Goal: Task Accomplishment & Management: Use online tool/utility

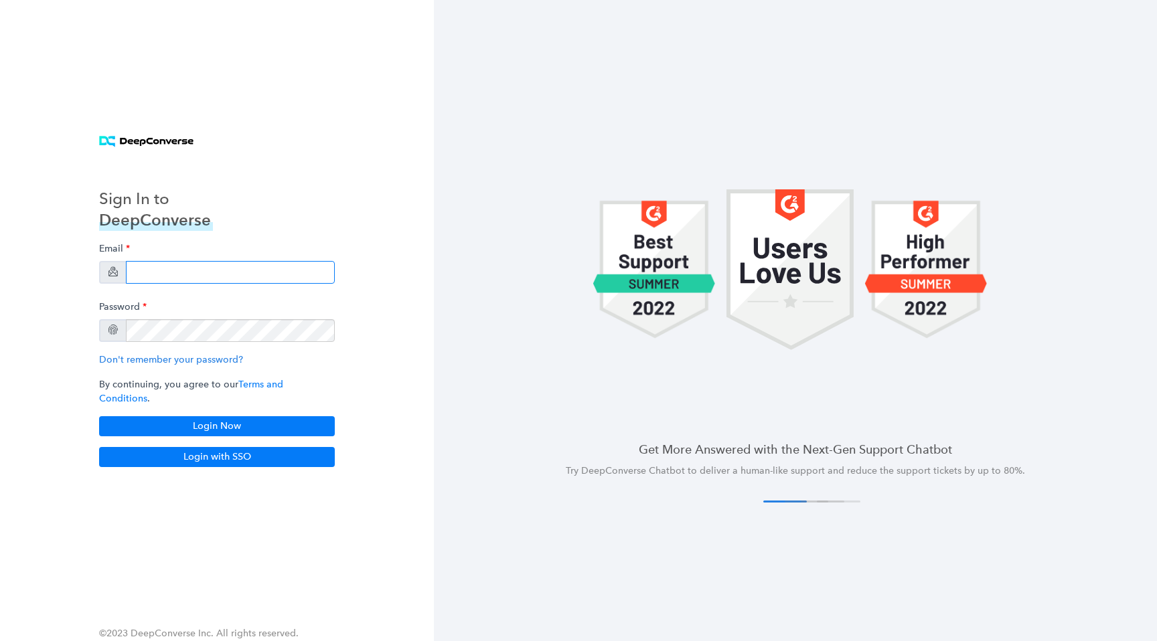
click at [234, 280] on input "email" at bounding box center [230, 272] width 209 height 23
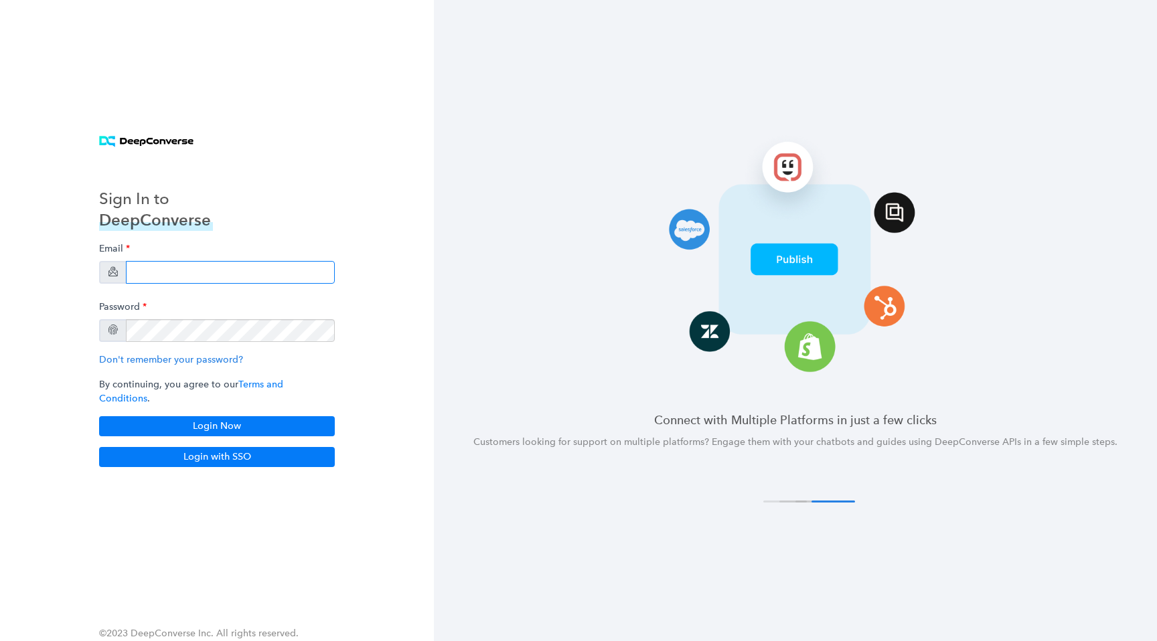
click at [273, 277] on input "email" at bounding box center [230, 272] width 209 height 23
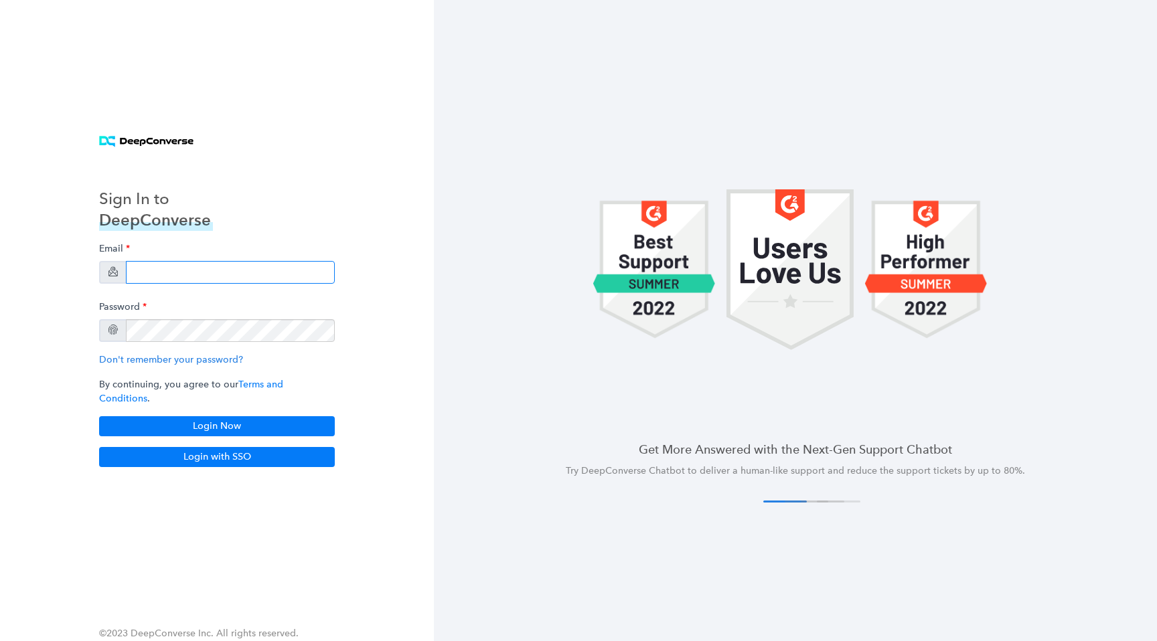
type input "[EMAIL_ADDRESS][DOMAIN_NAME]"
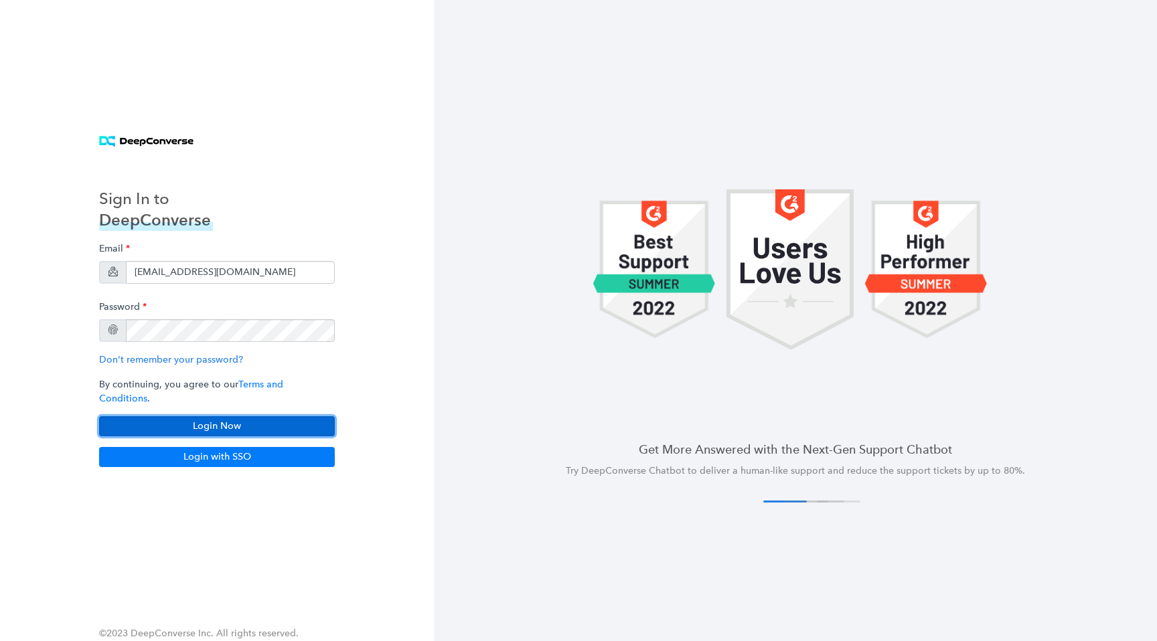
click at [292, 423] on button "Login Now" at bounding box center [217, 427] width 236 height 20
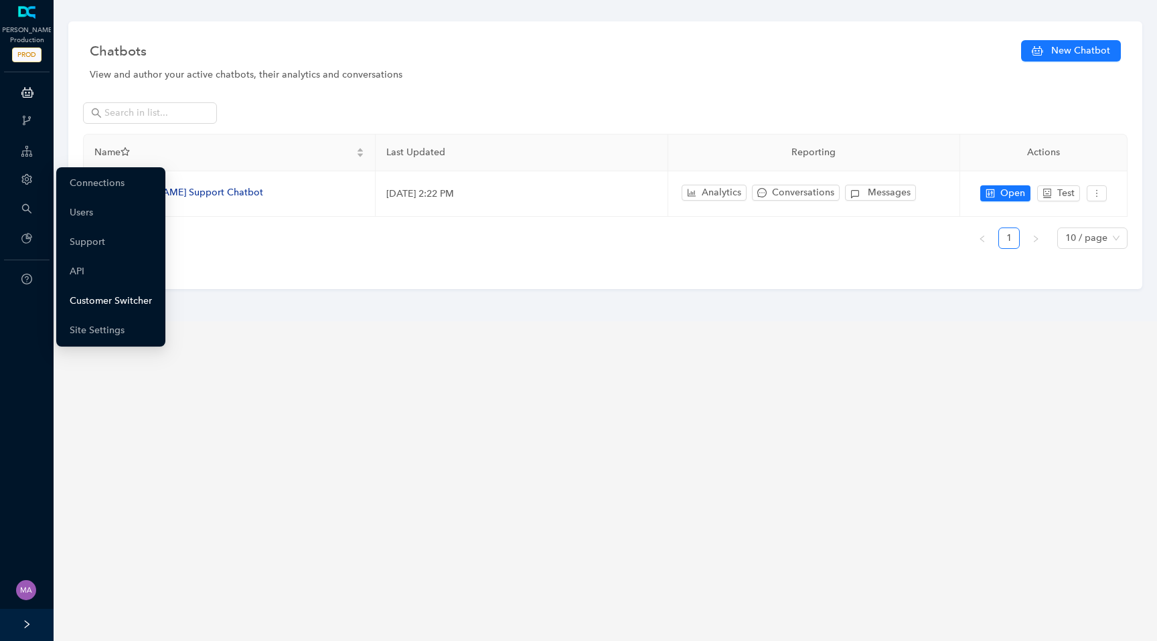
click at [100, 306] on link "Customer Switcher" at bounding box center [111, 301] width 82 height 27
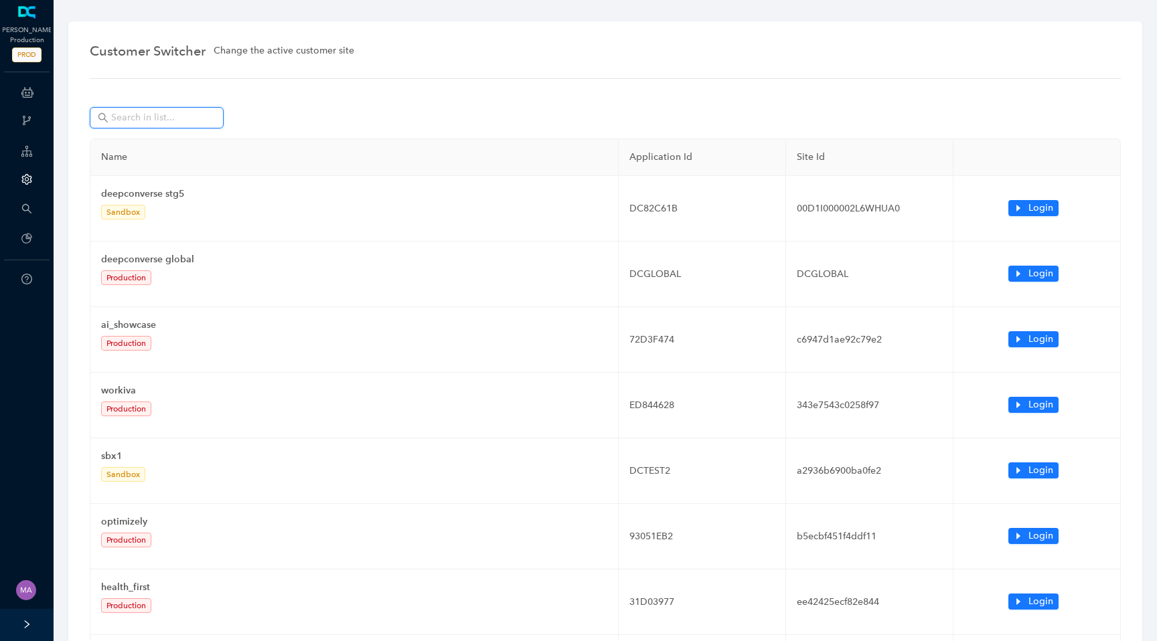
click at [164, 120] on input "text" at bounding box center [158, 117] width 94 height 15
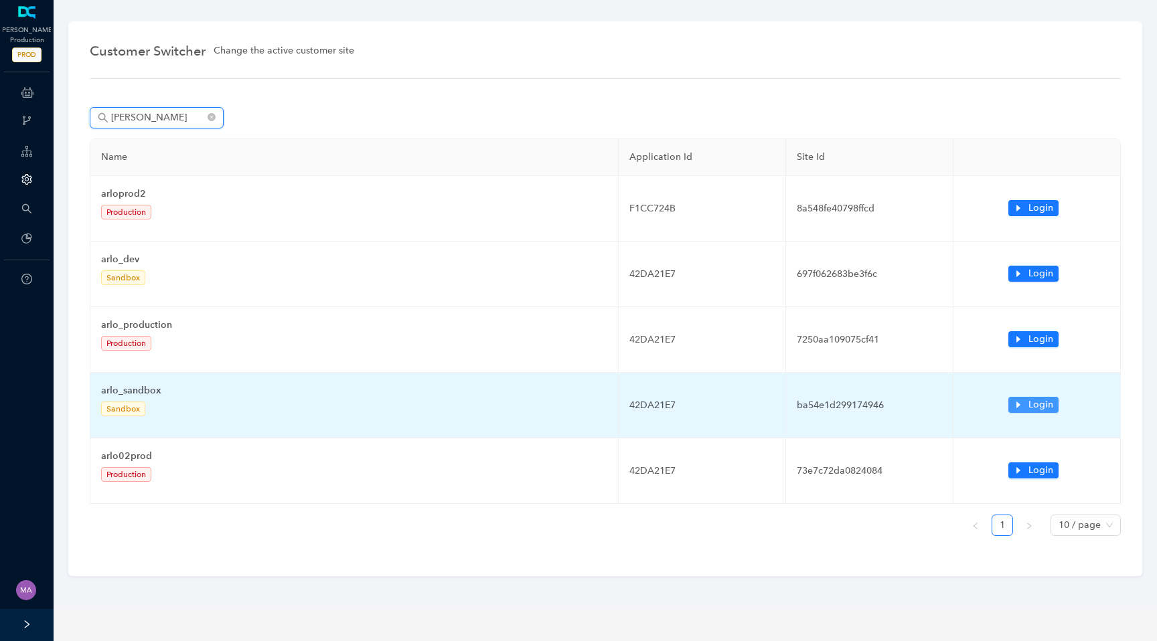
type input "arlo"
click at [1029, 406] on span "Login" at bounding box center [1041, 405] width 25 height 15
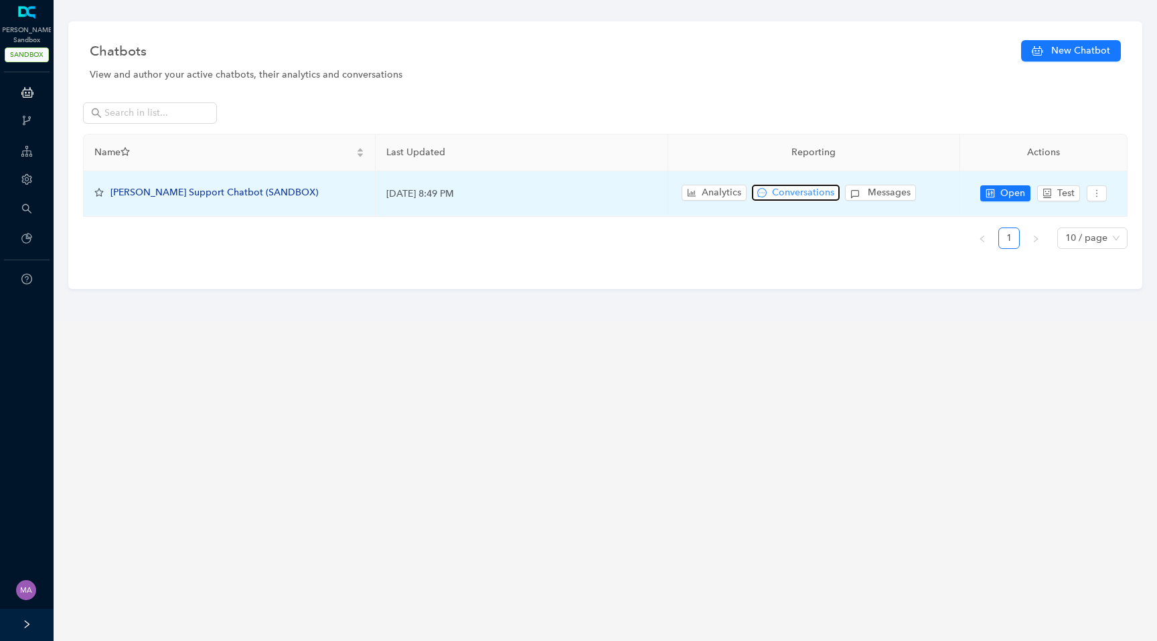
click at [790, 200] on span "Conversations" at bounding box center [803, 192] width 62 height 15
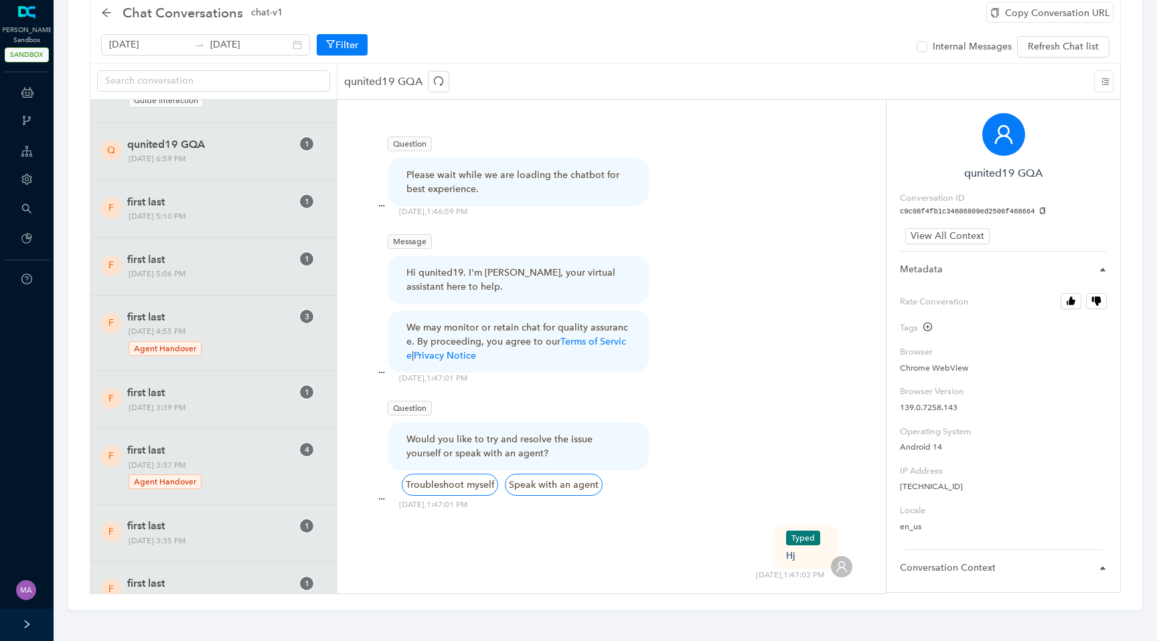
scroll to position [415, 0]
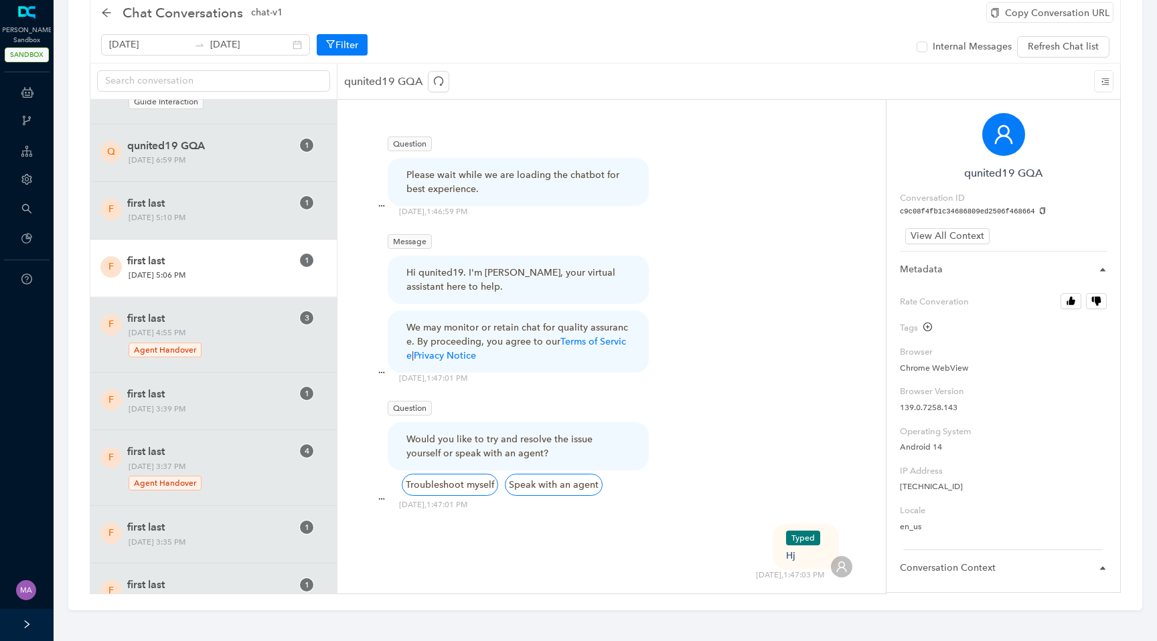
click at [220, 269] on span "[DATE] 5:06 PM" at bounding box center [210, 276] width 173 height 14
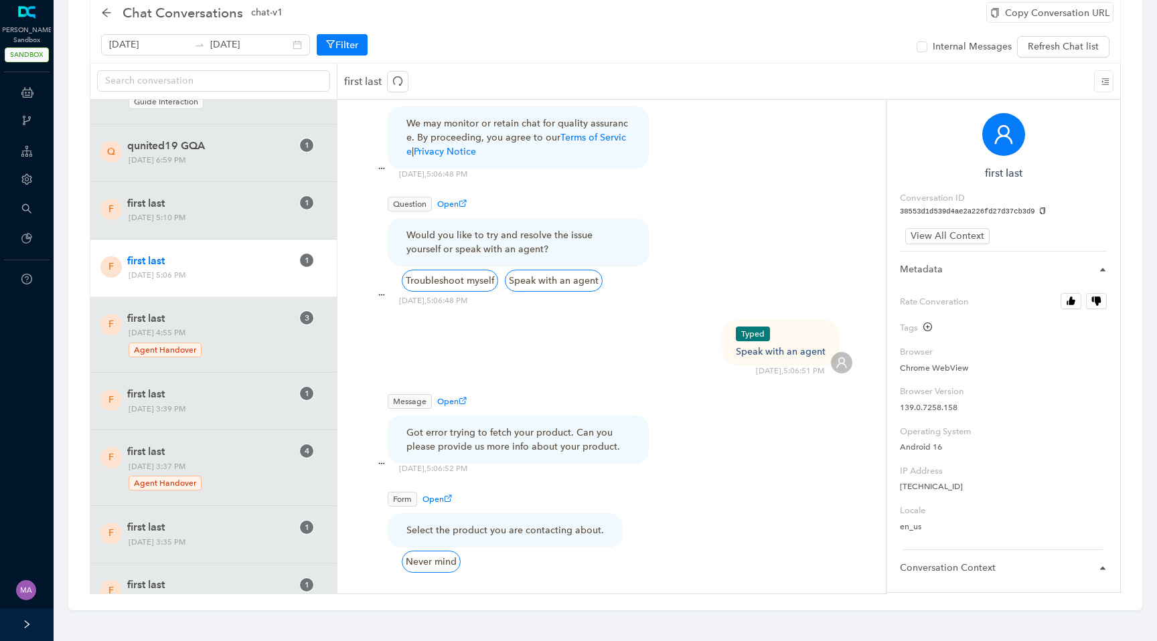
scroll to position [215, 0]
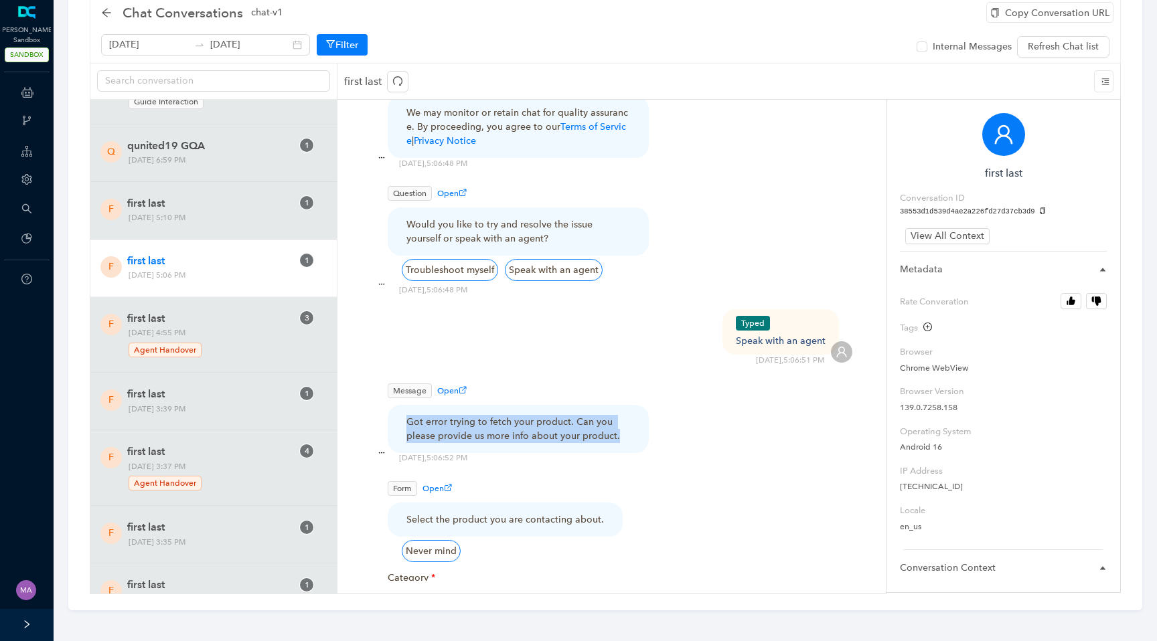
drag, startPoint x: 406, startPoint y: 408, endPoint x: 622, endPoint y: 427, distance: 216.4
click at [622, 427] on div "Got error trying to fetch your product. Can you please provide us more info abo…" at bounding box center [518, 429] width 224 height 28
click at [941, 232] on span "View All Context" at bounding box center [948, 236] width 74 height 15
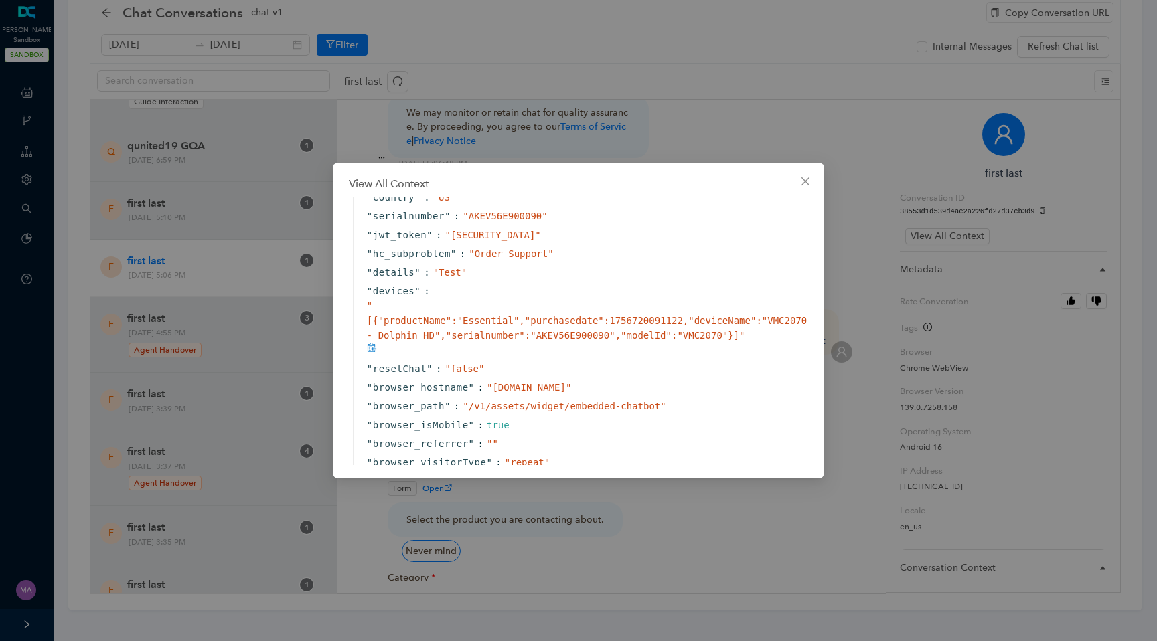
scroll to position [420, 0]
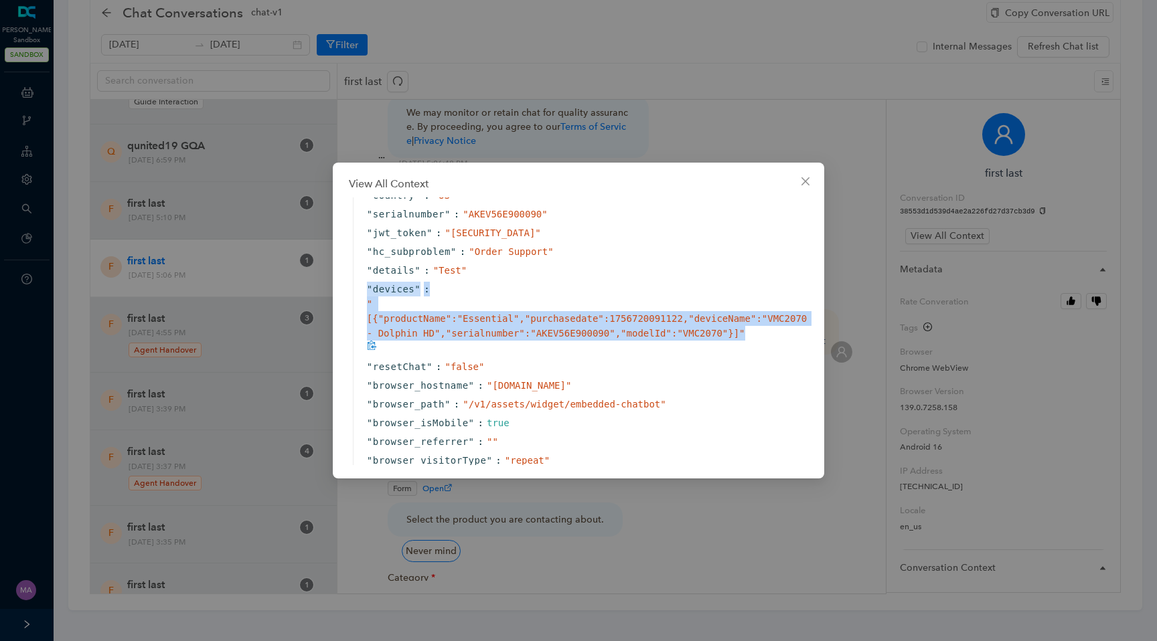
drag, startPoint x: 367, startPoint y: 302, endPoint x: 751, endPoint y: 346, distance: 386.2
click at [751, 346] on div "" devices " : " [{"productName":"Essential","purchasedate":1756720091122,"devic…" at bounding box center [582, 319] width 459 height 78
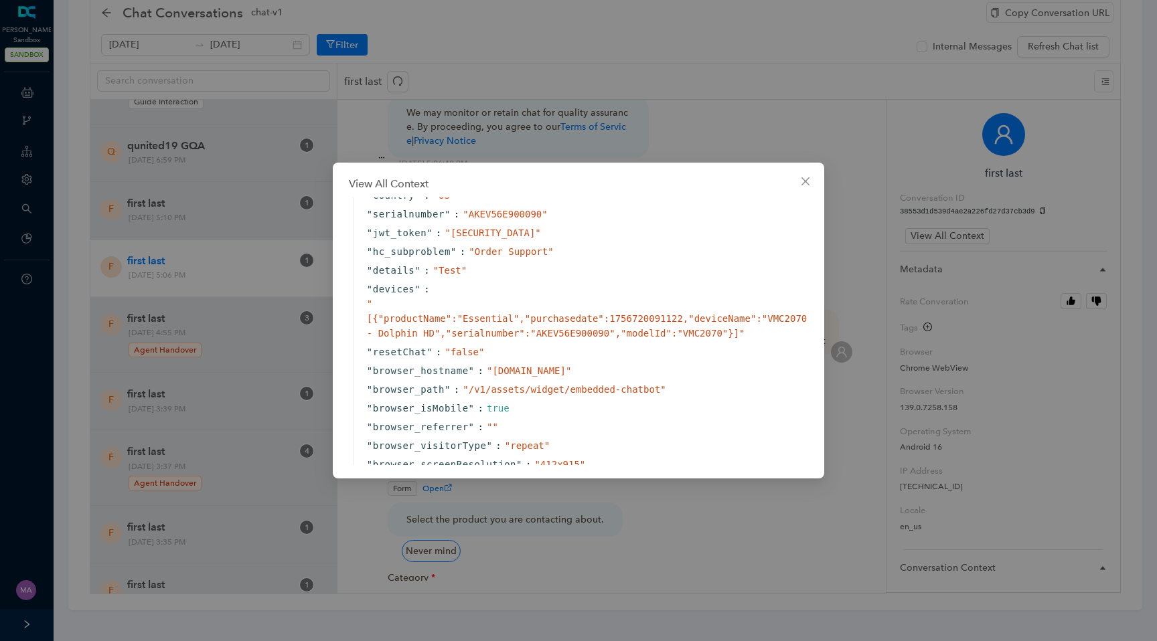
click at [847, 260] on div "View All Context { " text " : " hi " " __sys_conversationId " : " 38553d1d539d4…" at bounding box center [578, 320] width 1157 height 641
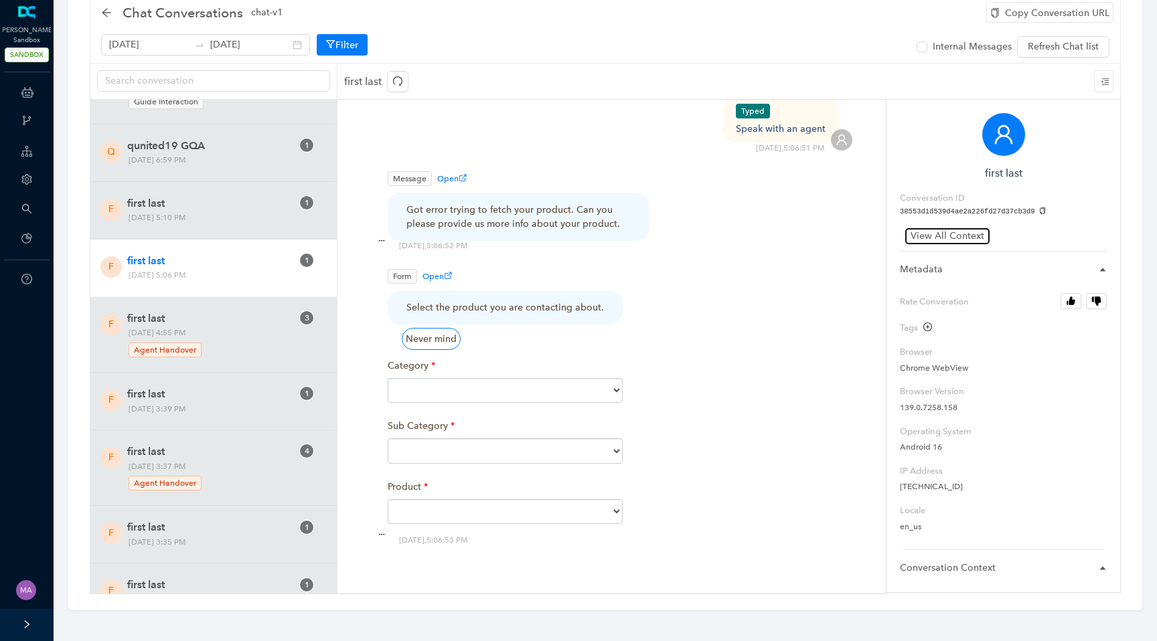
scroll to position [44, 0]
click at [921, 238] on span "View All Context" at bounding box center [948, 235] width 74 height 15
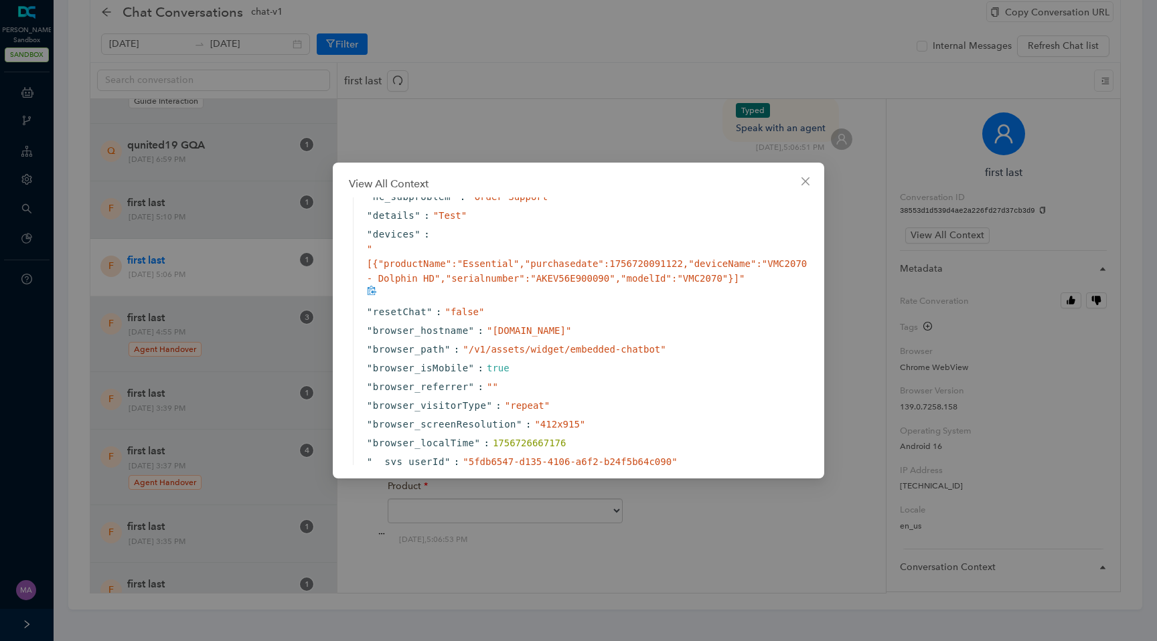
scroll to position [479, 0]
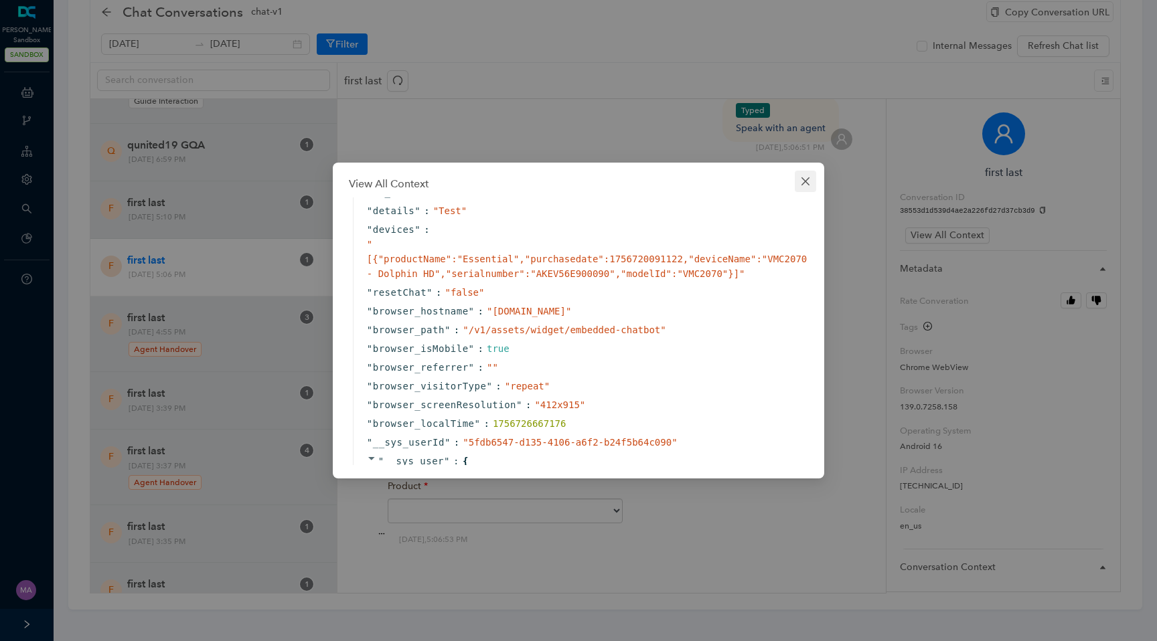
click at [803, 181] on icon "close" at bounding box center [805, 181] width 11 height 11
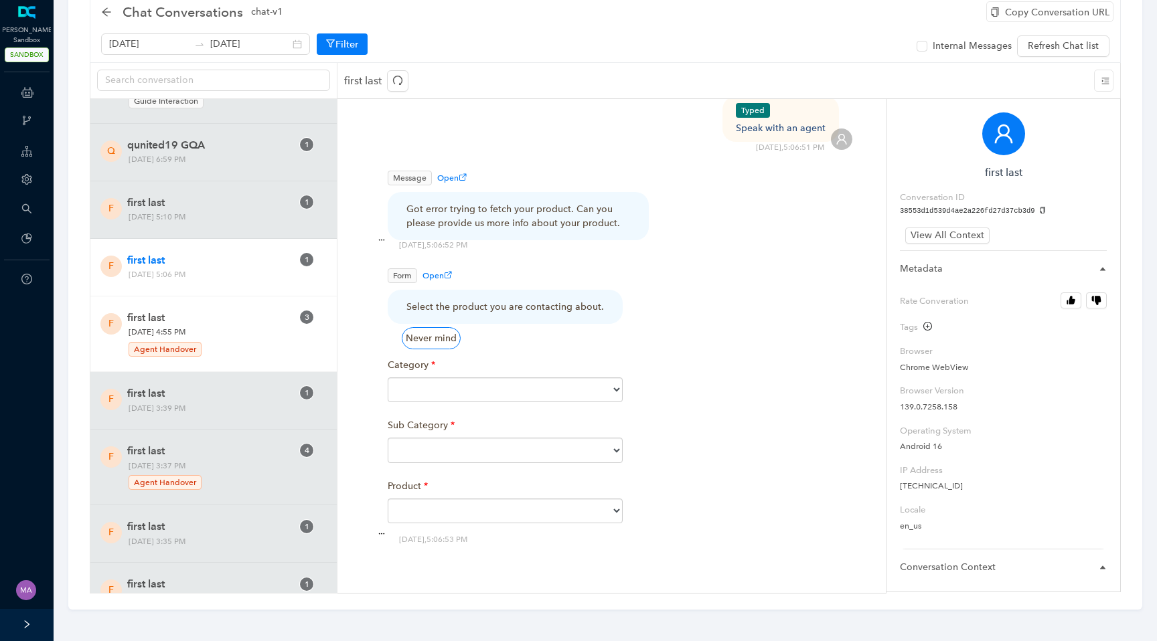
click at [230, 319] on span "first last" at bounding box center [209, 318] width 165 height 16
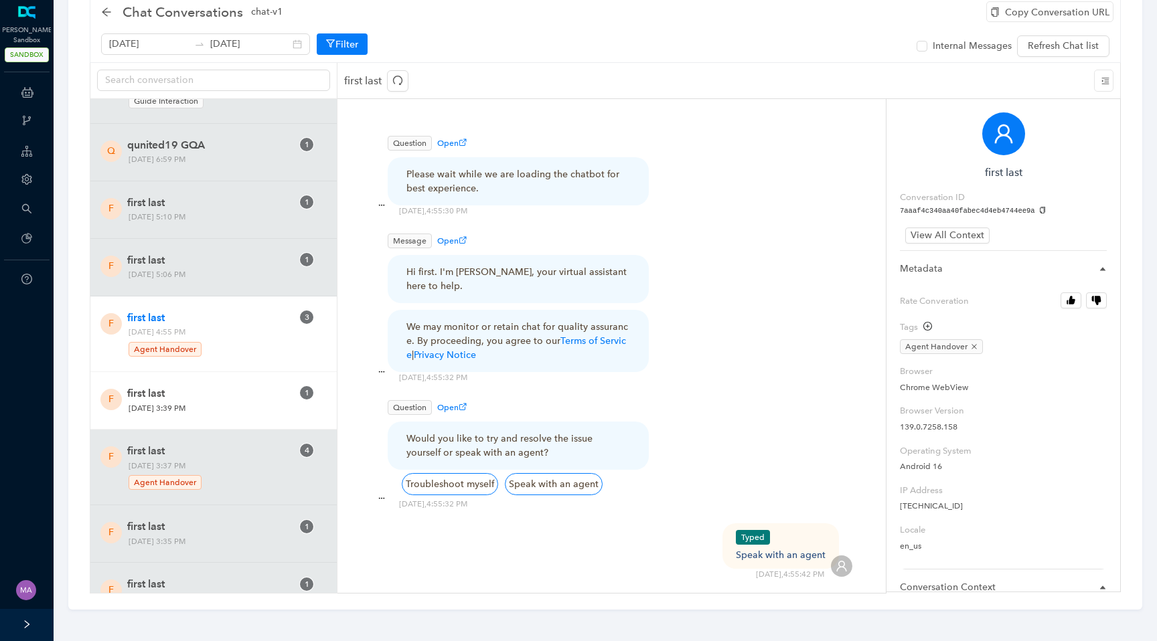
click at [225, 411] on span "[DATE] 3:39 PM" at bounding box center [210, 409] width 173 height 14
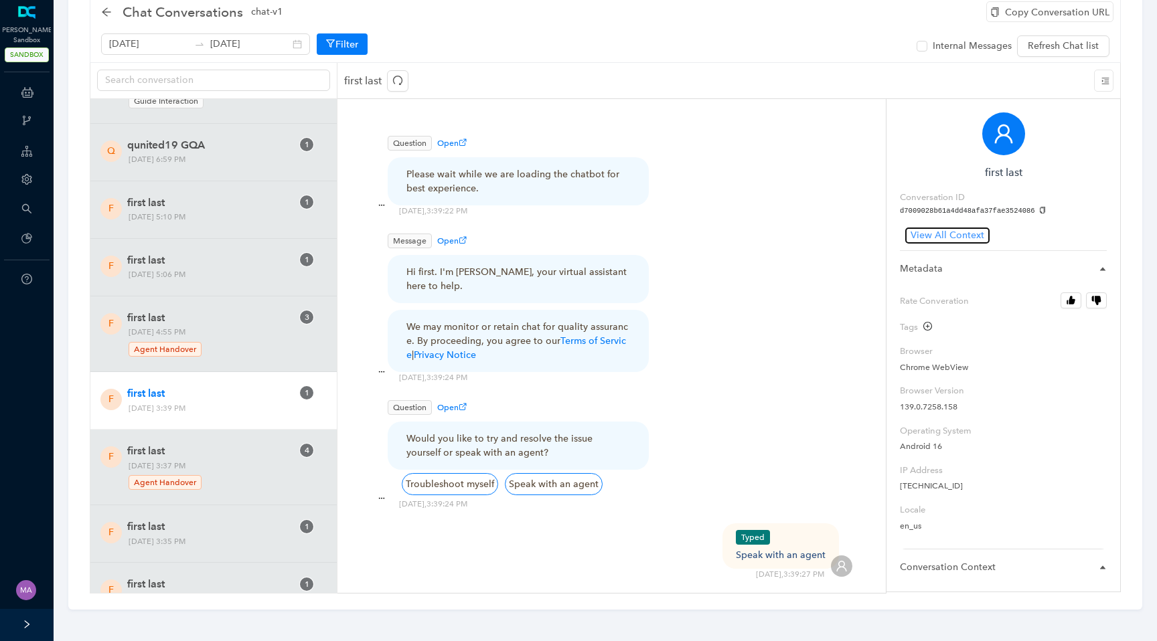
click at [931, 233] on span "View All Context" at bounding box center [948, 235] width 74 height 15
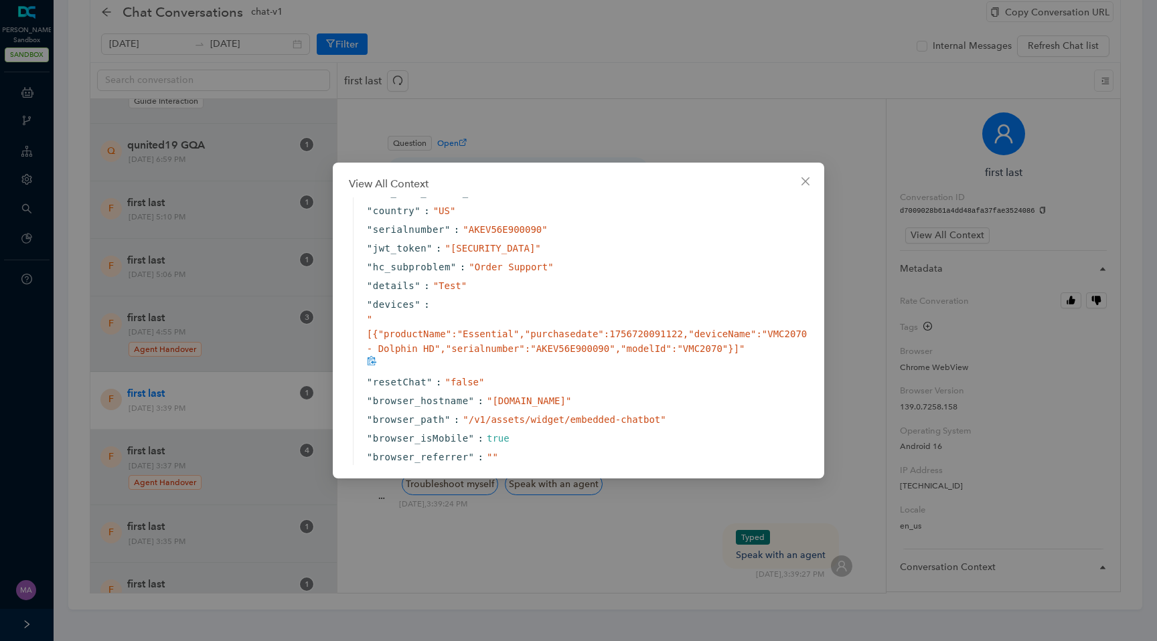
scroll to position [408, 0]
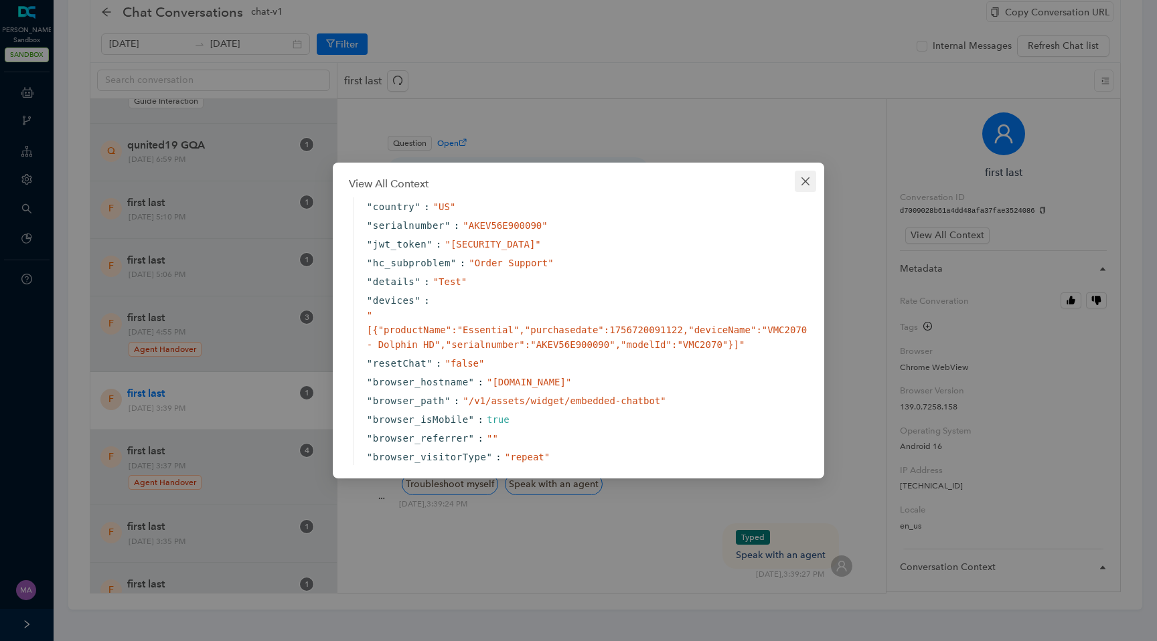
click at [804, 190] on button "Close" at bounding box center [805, 181] width 21 height 21
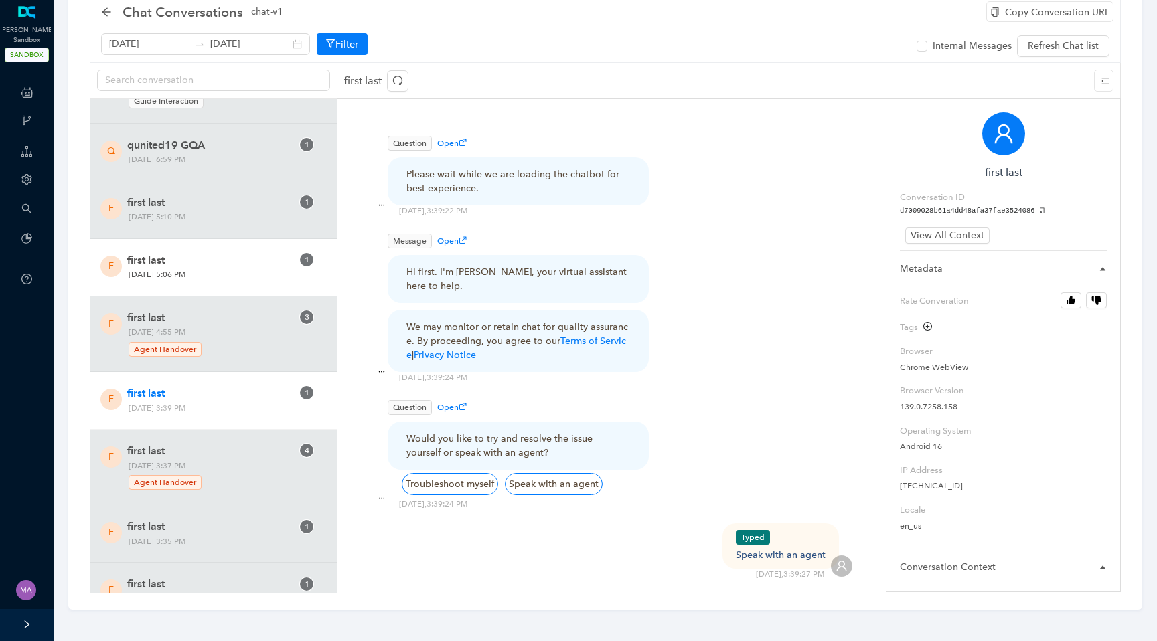
click at [226, 268] on span "[DATE] 5:06 PM" at bounding box center [210, 275] width 173 height 14
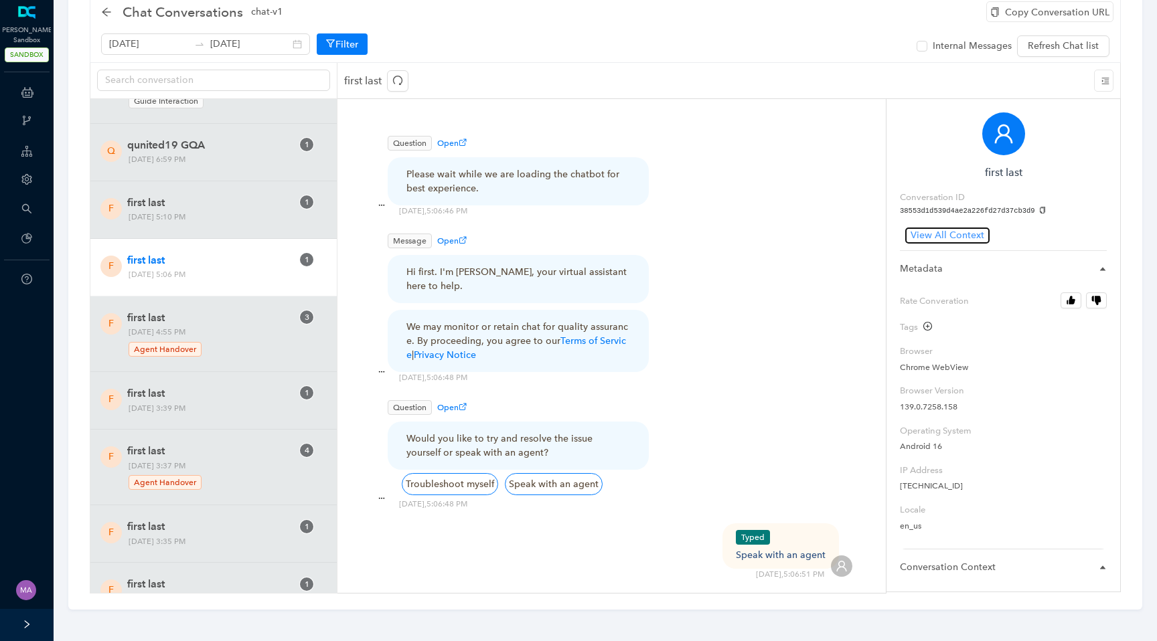
click at [968, 228] on span "View All Context" at bounding box center [948, 235] width 74 height 15
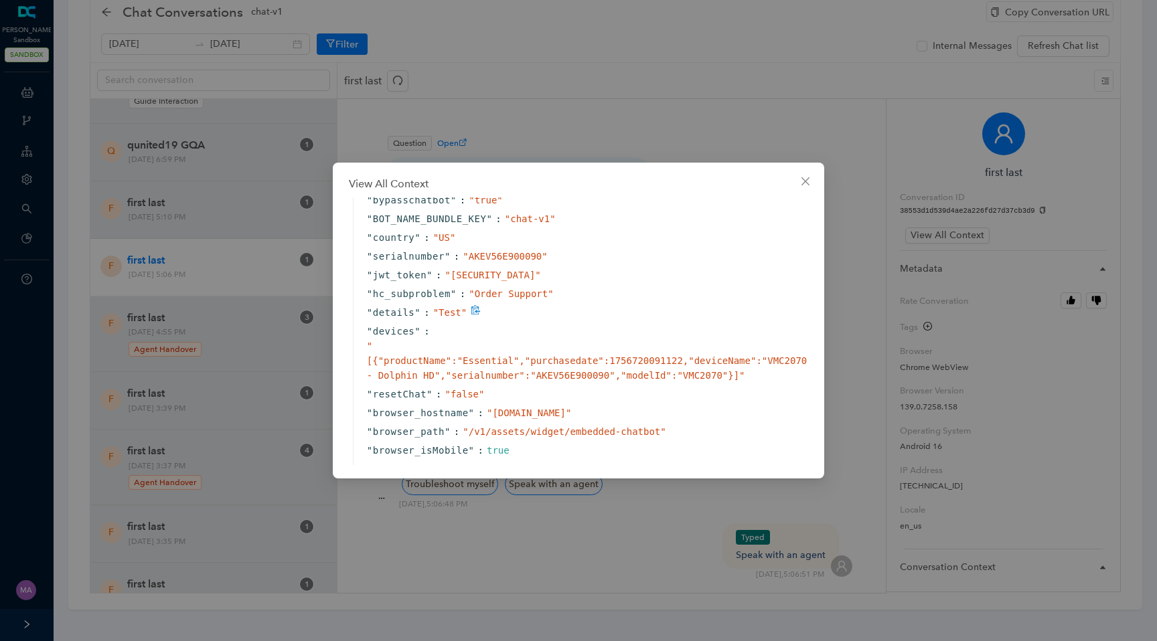
scroll to position [394, 0]
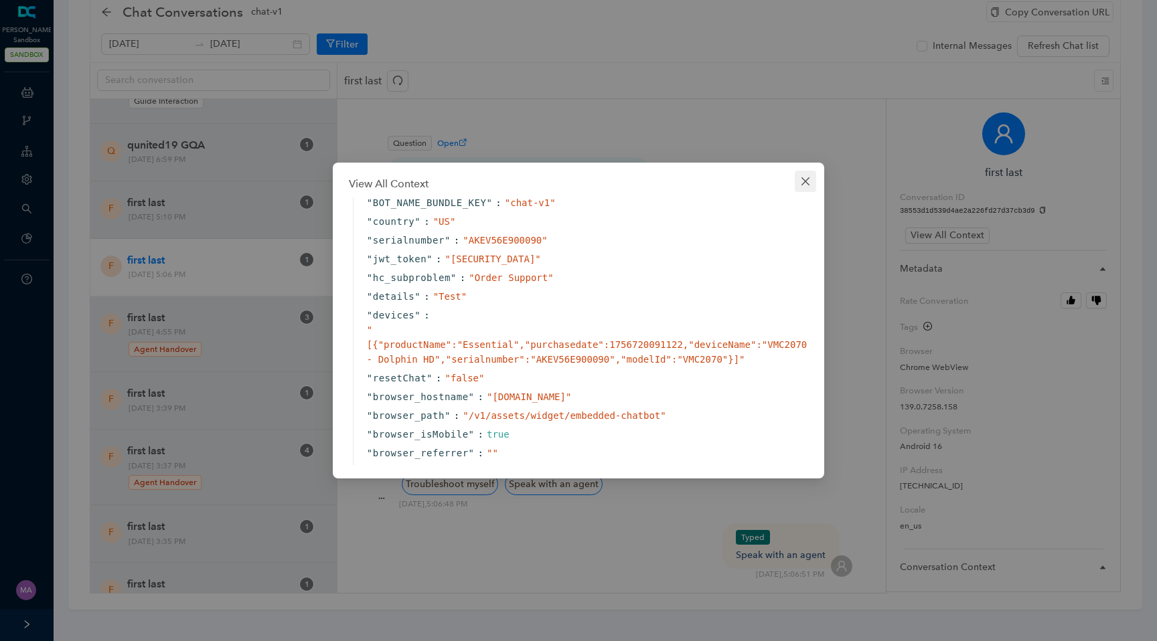
click at [807, 185] on icon "close" at bounding box center [805, 181] width 11 height 11
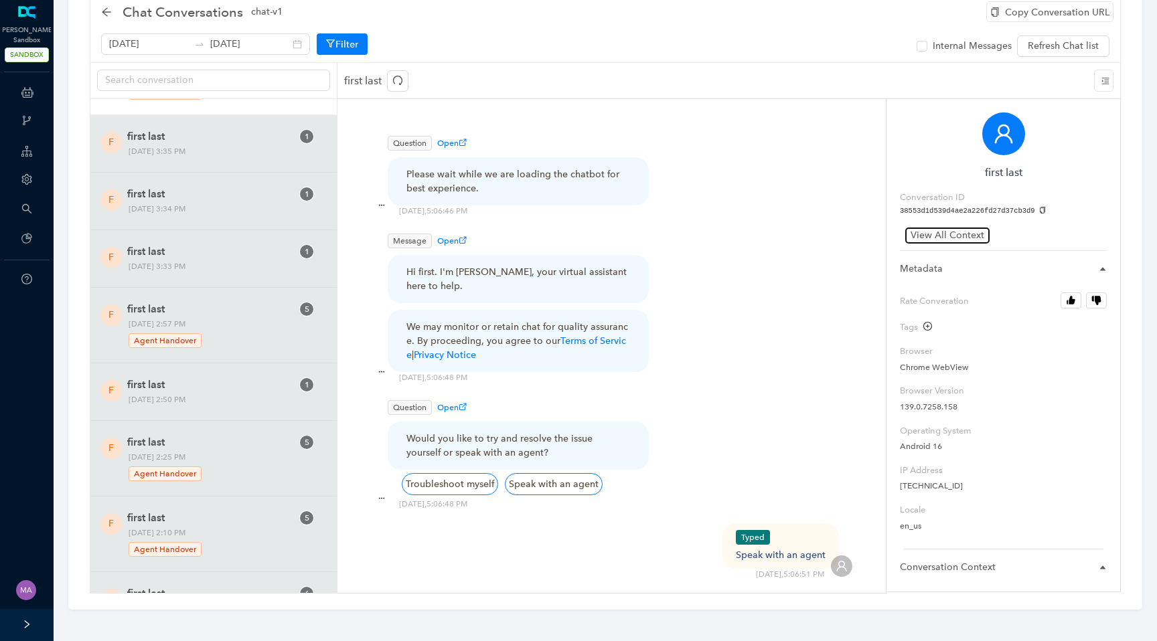
scroll to position [803, 0]
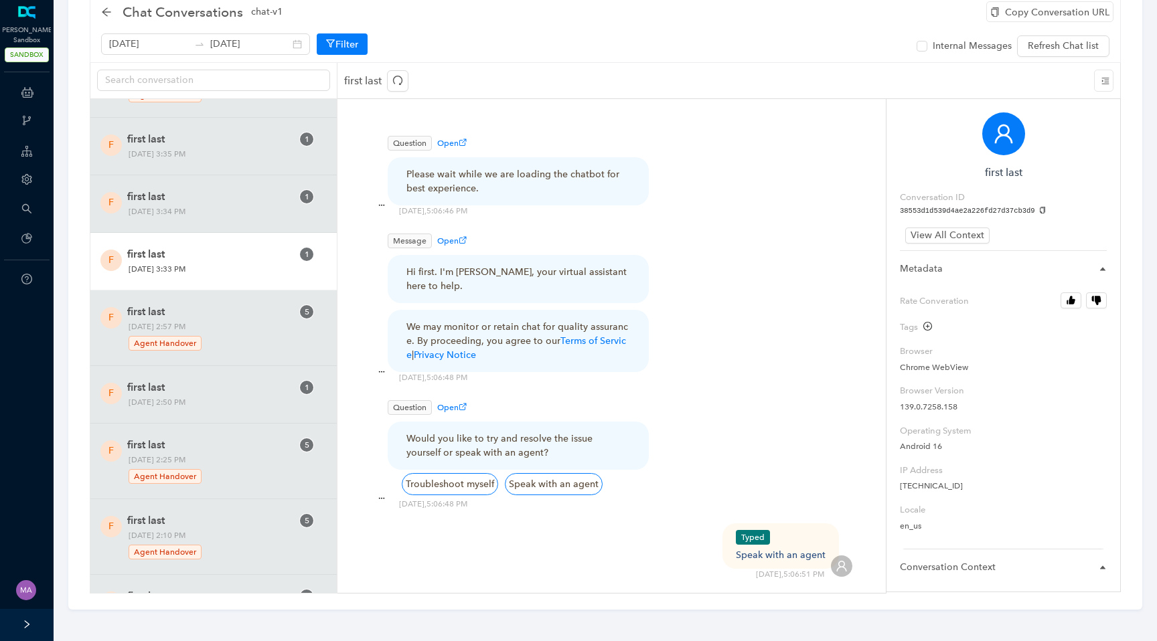
click at [214, 263] on span "[DATE] 3:33 PM" at bounding box center [210, 269] width 173 height 14
click at [960, 239] on span "View All Context" at bounding box center [948, 235] width 74 height 15
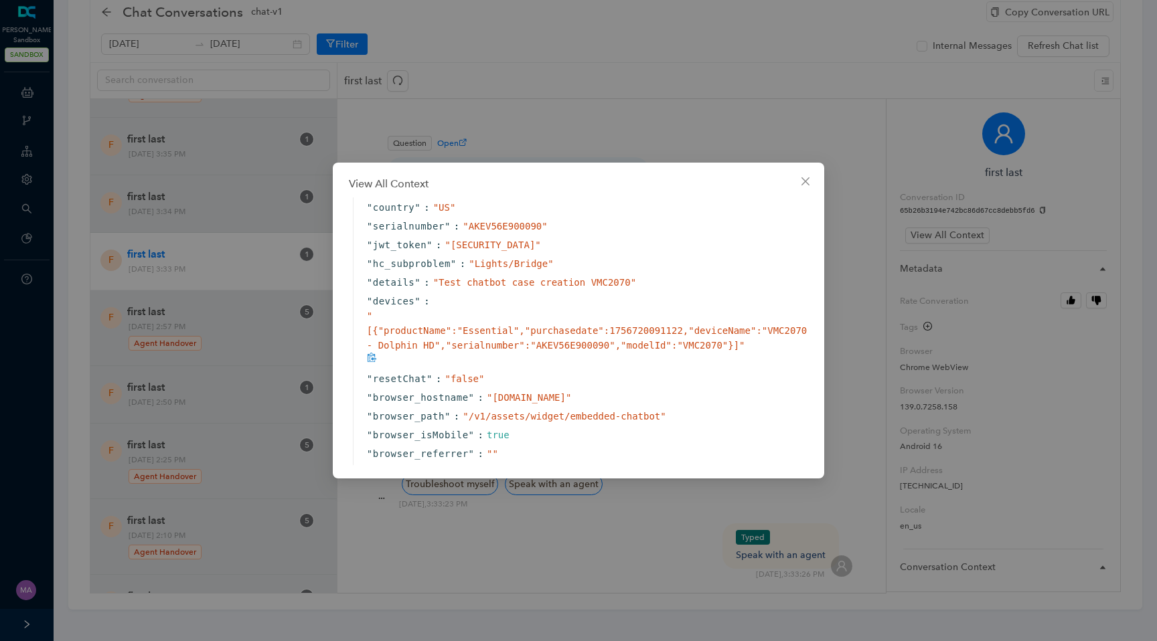
scroll to position [411, 0]
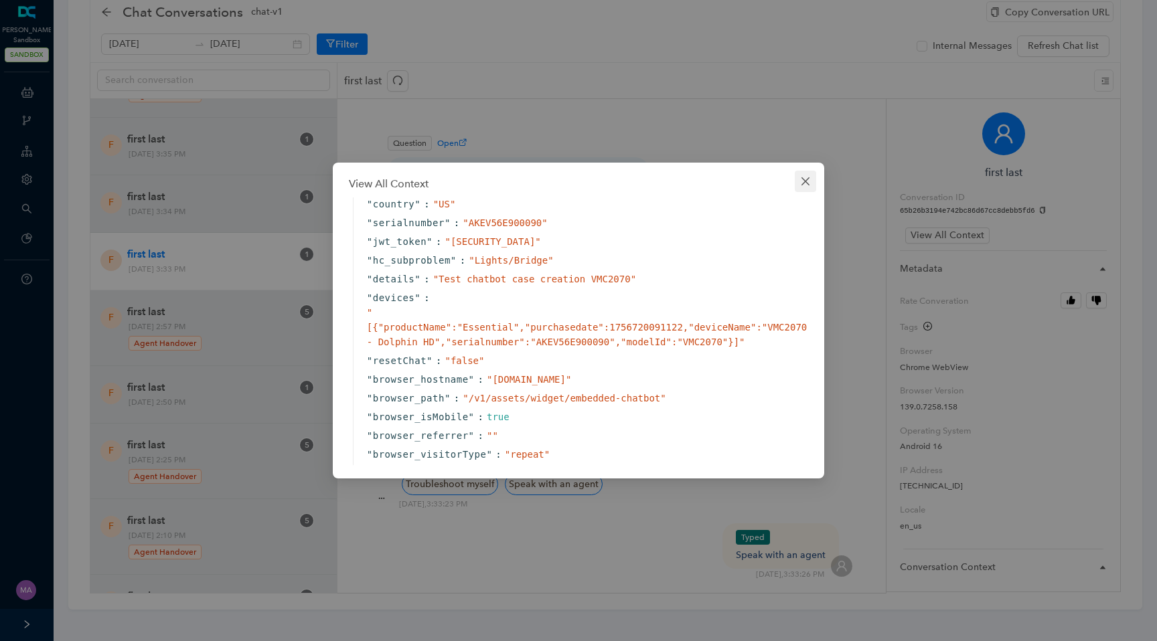
click at [798, 182] on span "Close" at bounding box center [805, 181] width 21 height 11
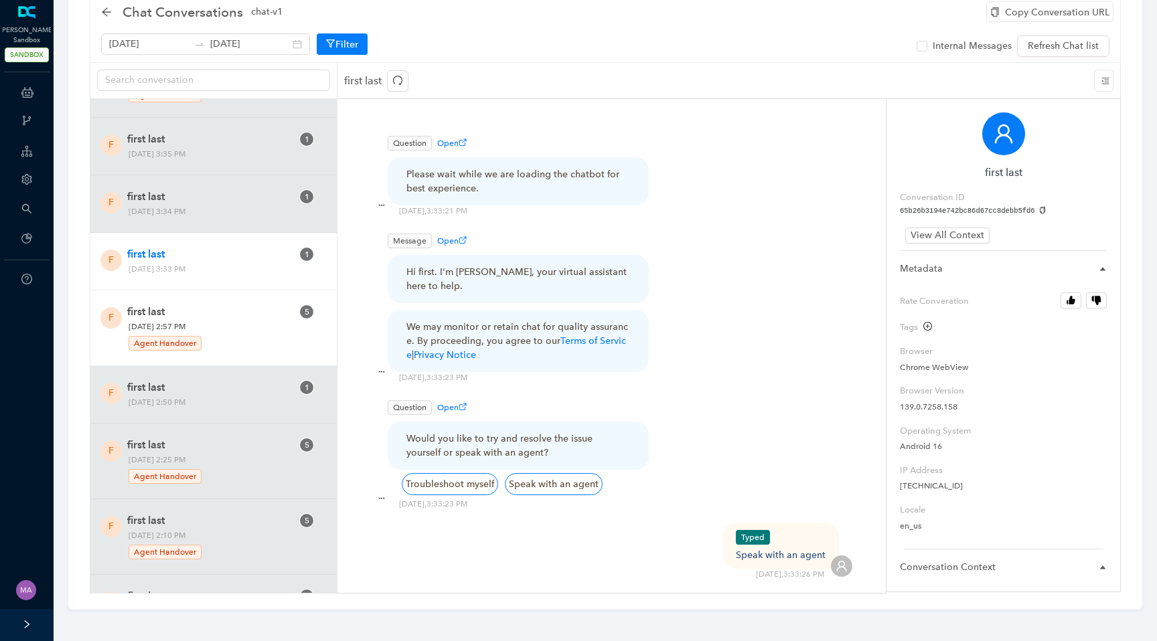
click at [248, 337] on div "Agent Handover" at bounding box center [211, 342] width 164 height 18
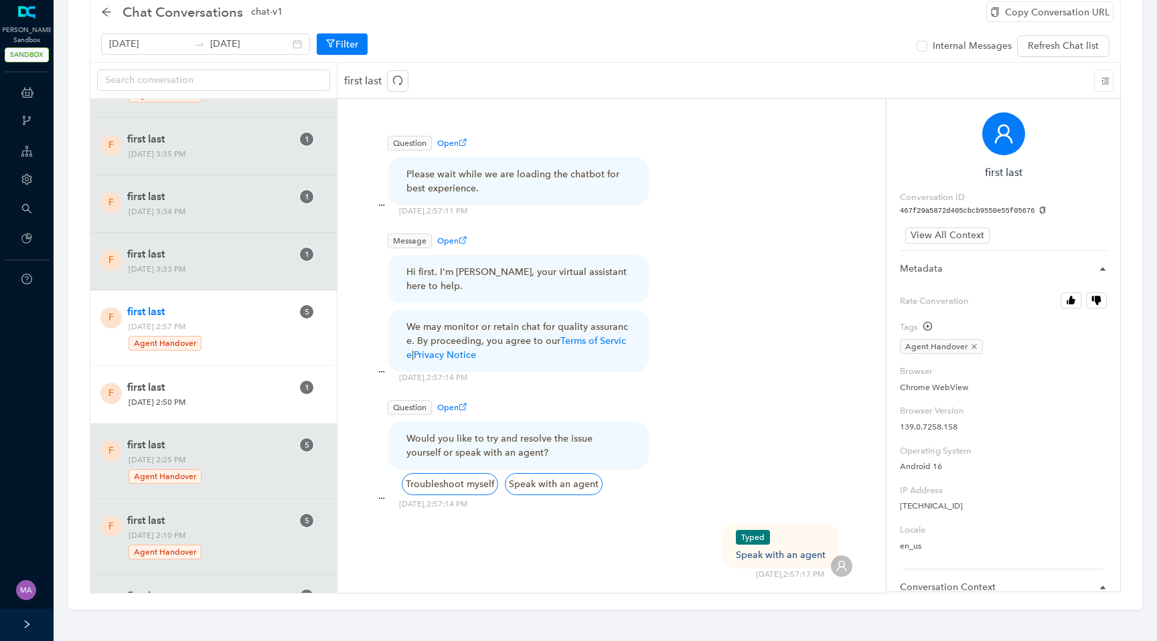
click at [225, 385] on span "first last" at bounding box center [209, 388] width 165 height 16
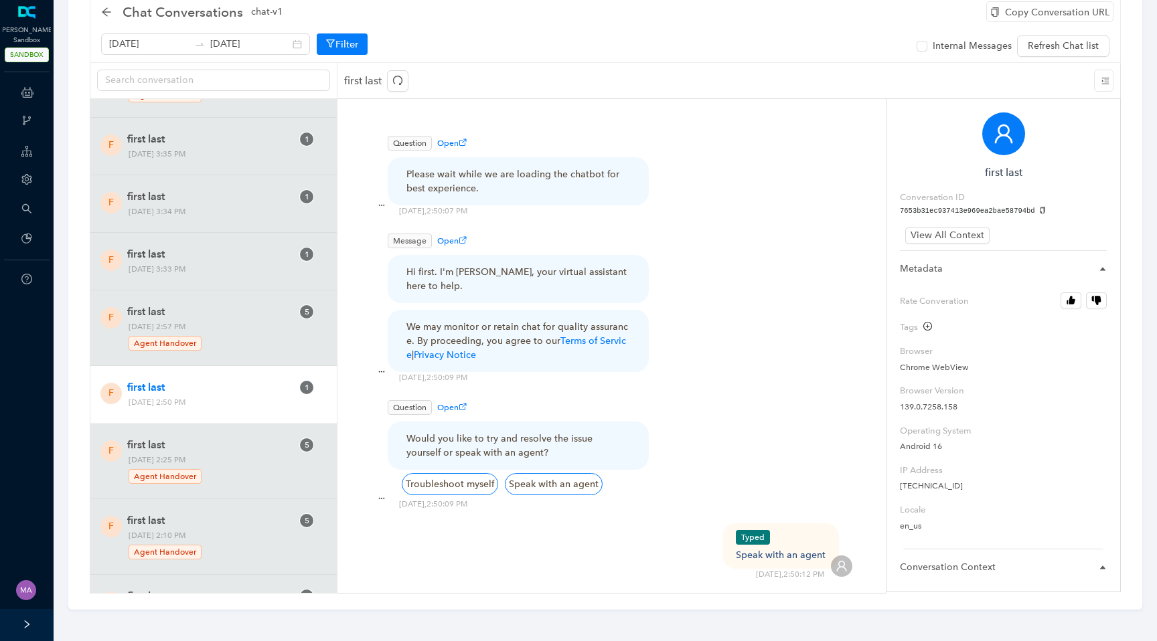
click at [945, 247] on div "View All Context" at bounding box center [1003, 239] width 207 height 23
click at [960, 233] on span "View All Context" at bounding box center [948, 235] width 74 height 15
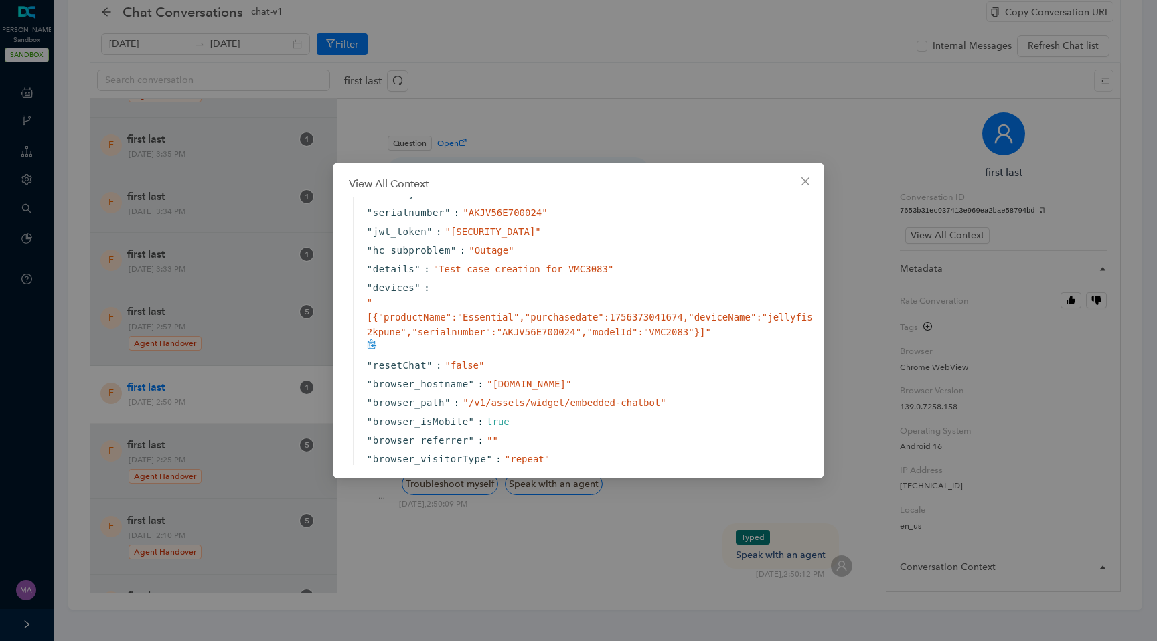
scroll to position [445, 0]
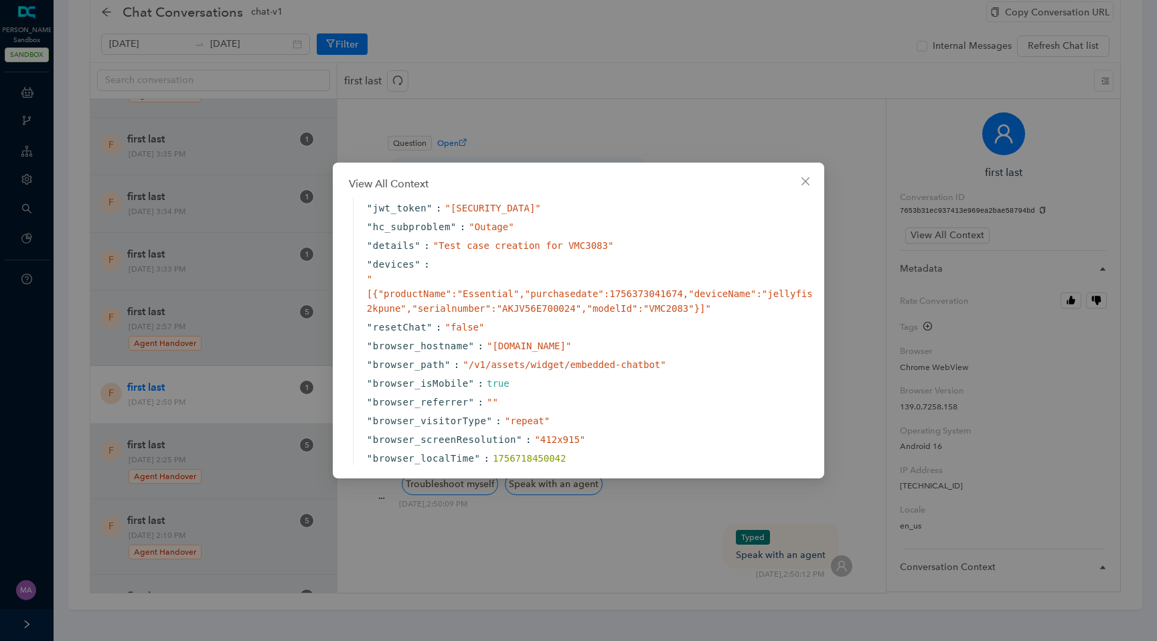
click at [187, 450] on div "View All Context { " text " : " hi " " __sys_conversationId " : " 7653b31ec9374…" at bounding box center [578, 320] width 1157 height 641
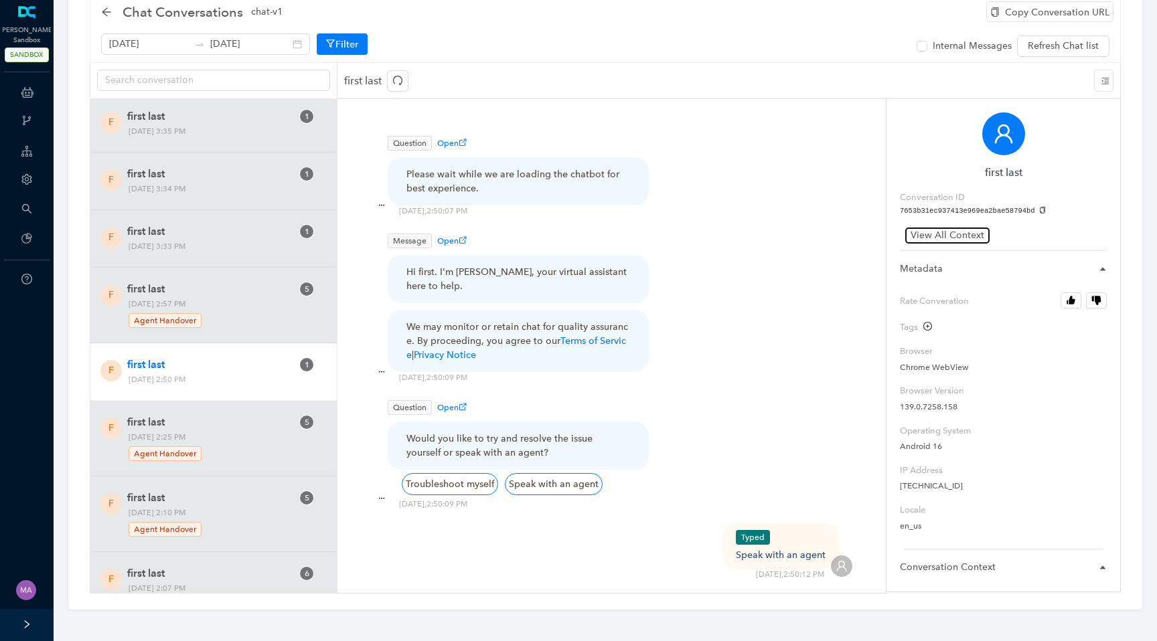
scroll to position [820, 0]
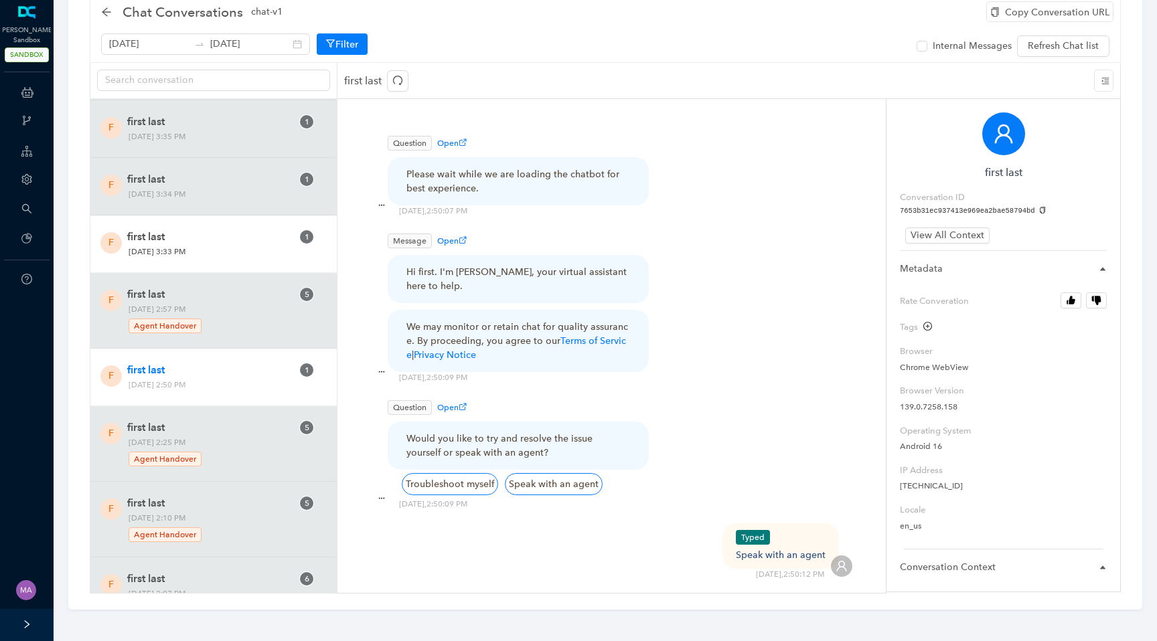
click at [218, 246] on span "[DATE] 3:33 PM" at bounding box center [210, 252] width 173 height 14
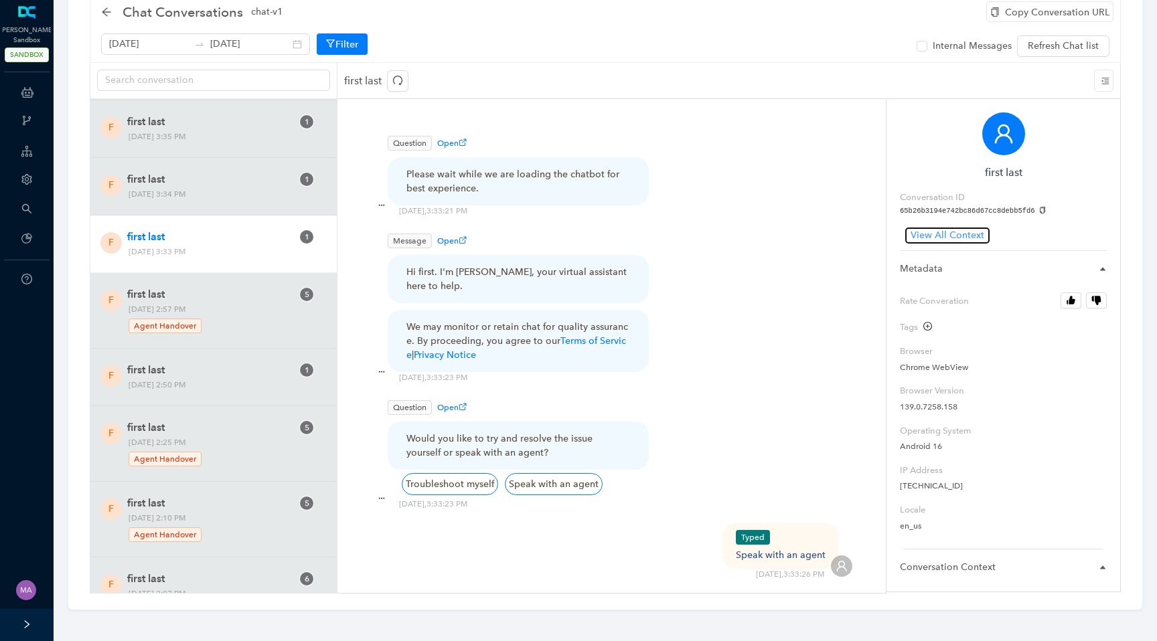
click at [927, 235] on span "View All Context" at bounding box center [948, 235] width 74 height 15
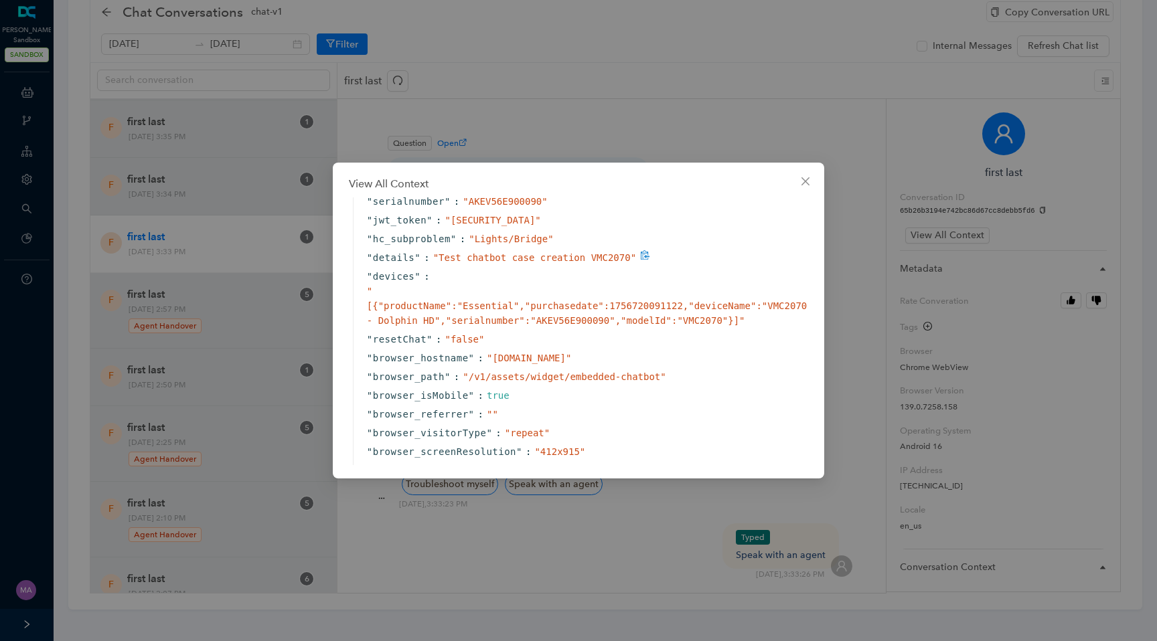
scroll to position [435, 0]
click at [806, 187] on button "Close" at bounding box center [805, 181] width 21 height 21
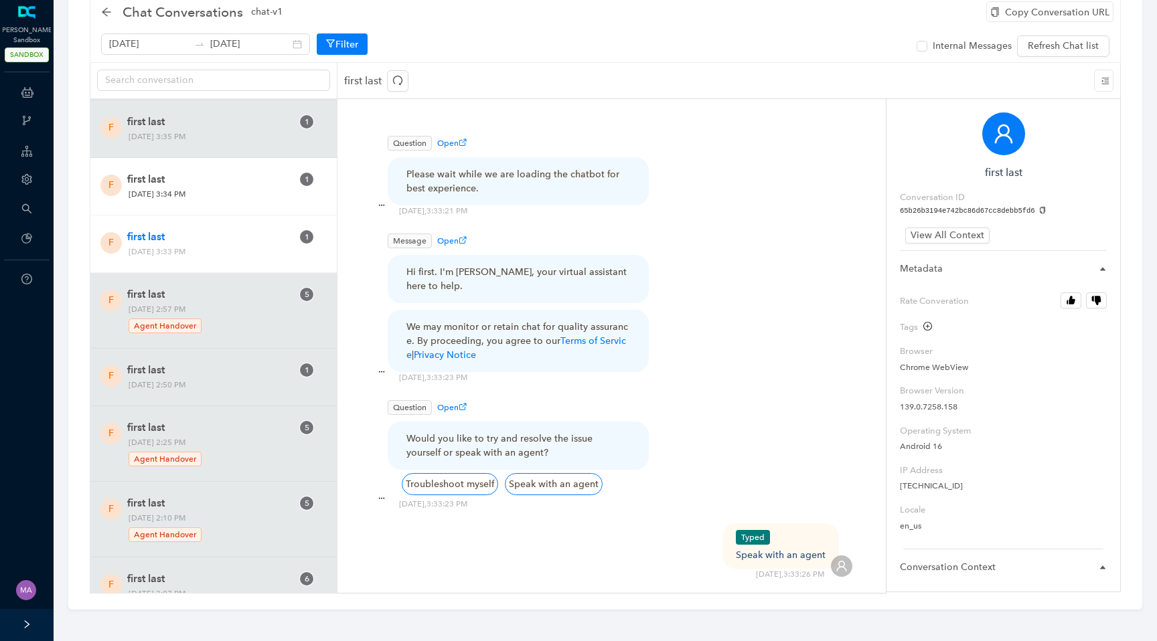
click at [240, 178] on span "first last" at bounding box center [209, 179] width 165 height 16
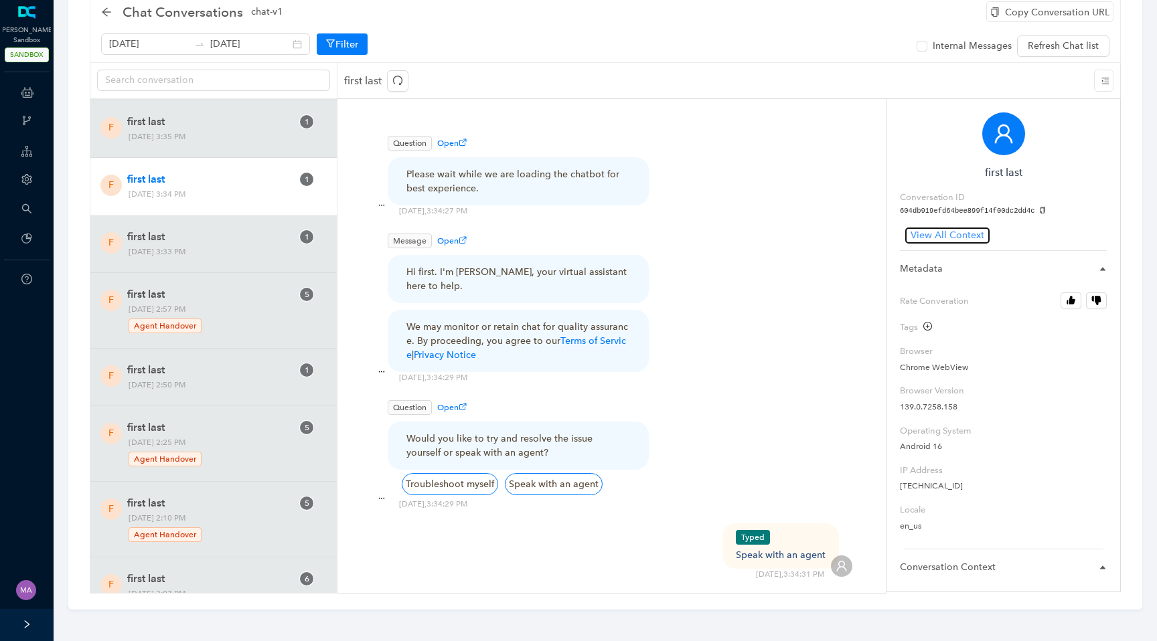
click at [952, 231] on span "View All Context" at bounding box center [948, 235] width 74 height 15
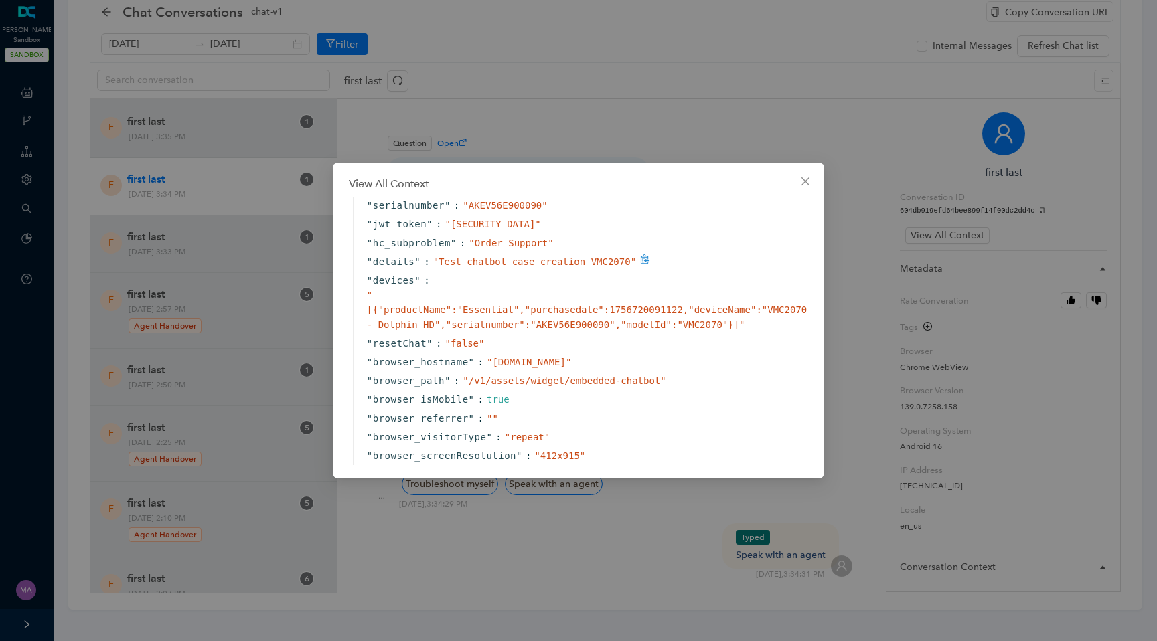
scroll to position [437, 0]
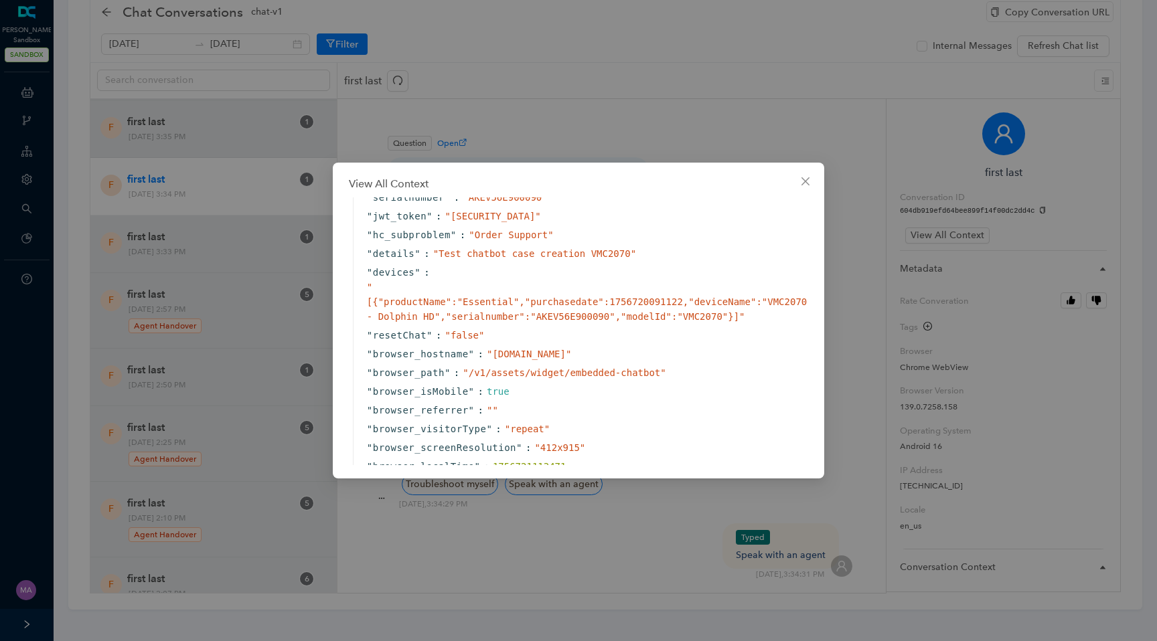
click at [192, 120] on div "View All Context { " text " : " hi " " __sys_conversationId " : " 604db919efd64…" at bounding box center [578, 320] width 1157 height 641
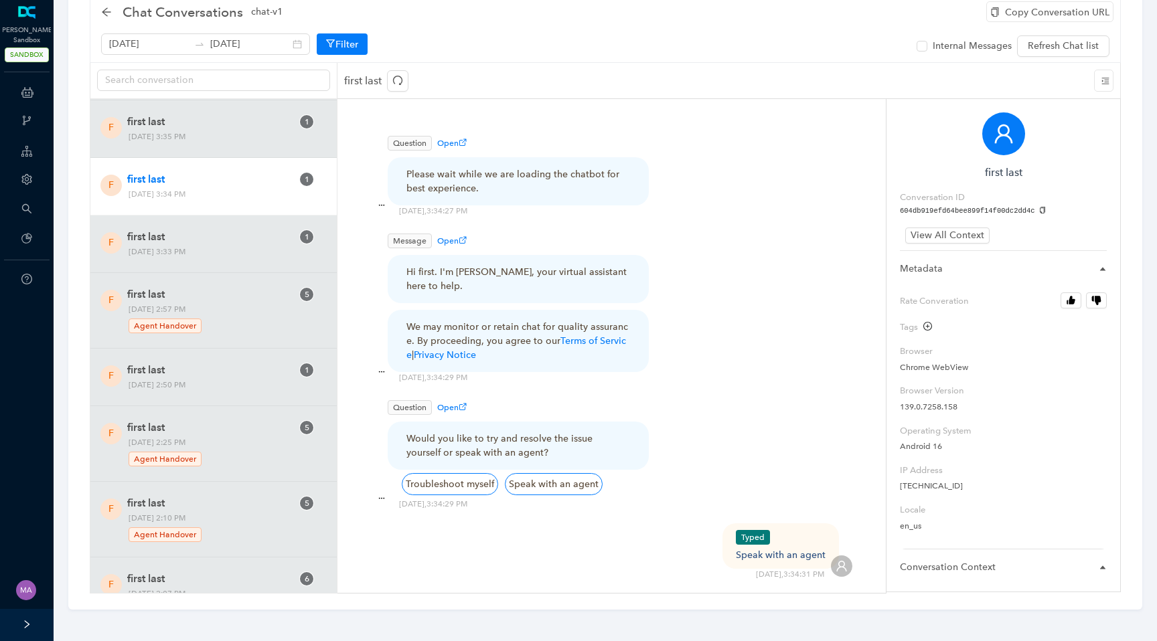
click at [192, 120] on span "first last" at bounding box center [209, 122] width 165 height 16
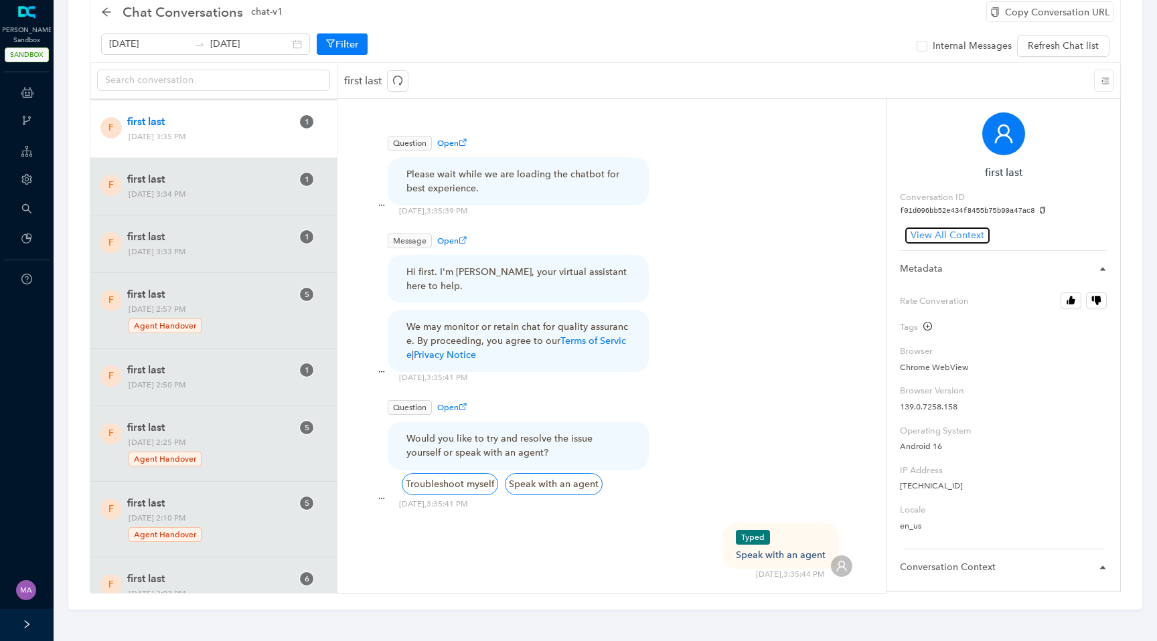
click at [913, 231] on span "View All Context" at bounding box center [948, 235] width 74 height 15
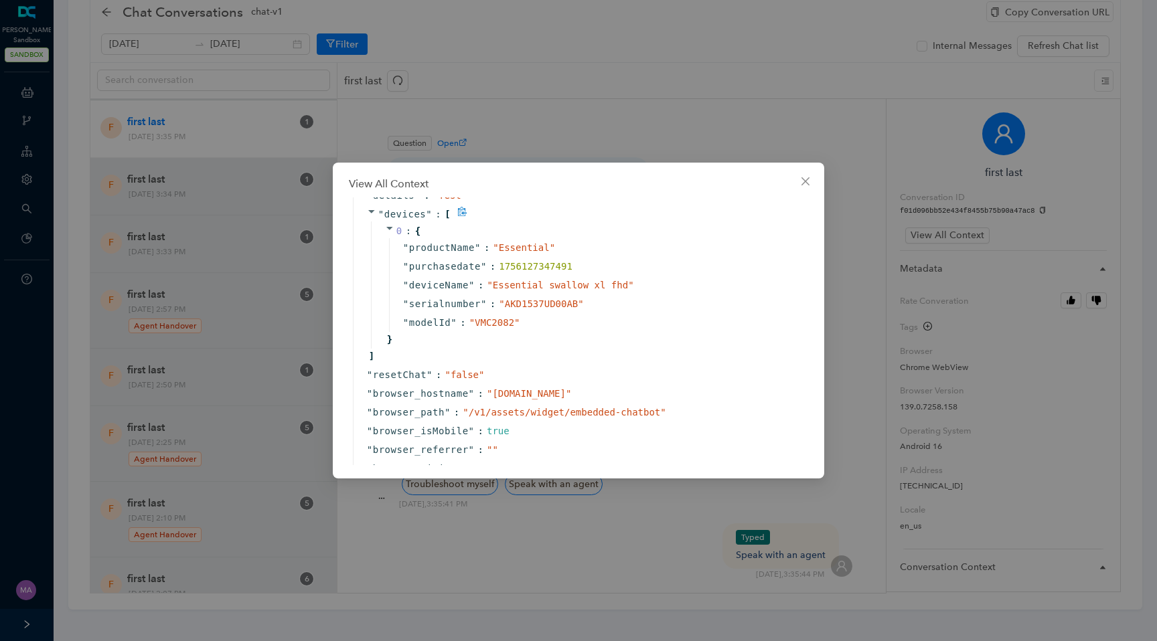
scroll to position [474, 0]
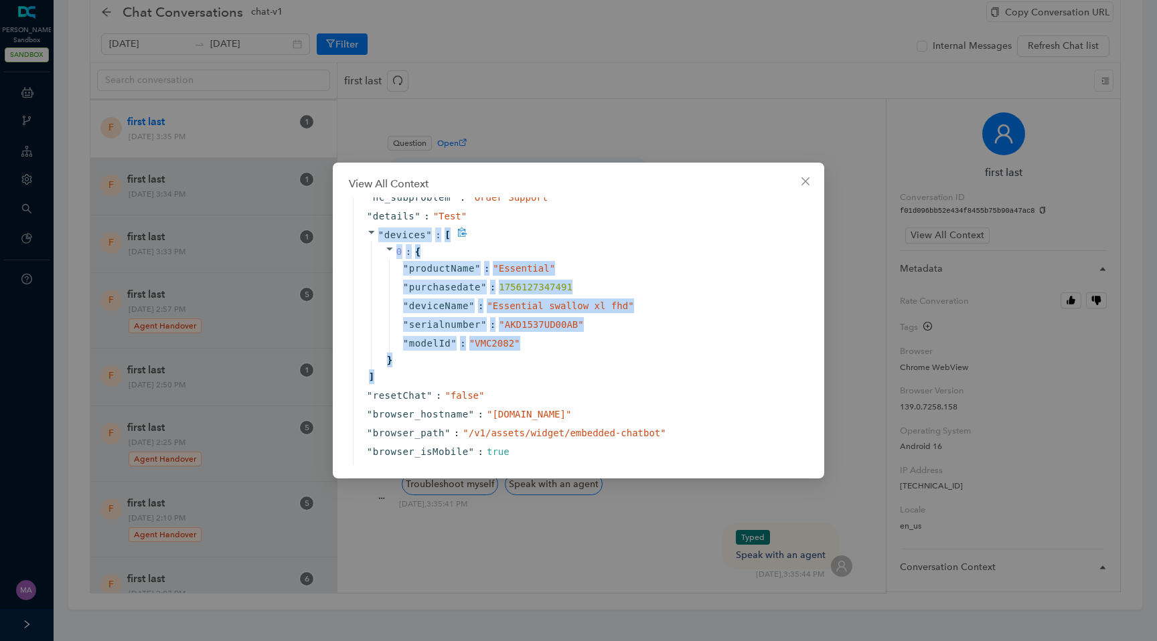
drag, startPoint x: 364, startPoint y: 246, endPoint x: 388, endPoint y: 397, distance: 153.3
click at [390, 386] on div "" devices " : [ 0 : { " productName " : " Essential " " purchasedate " : 175612…" at bounding box center [582, 306] width 459 height 161
click at [478, 370] on div "0 : { " productName " : " Essential " " purchasedate " : 1756127347491 " device…" at bounding box center [589, 305] width 437 height 127
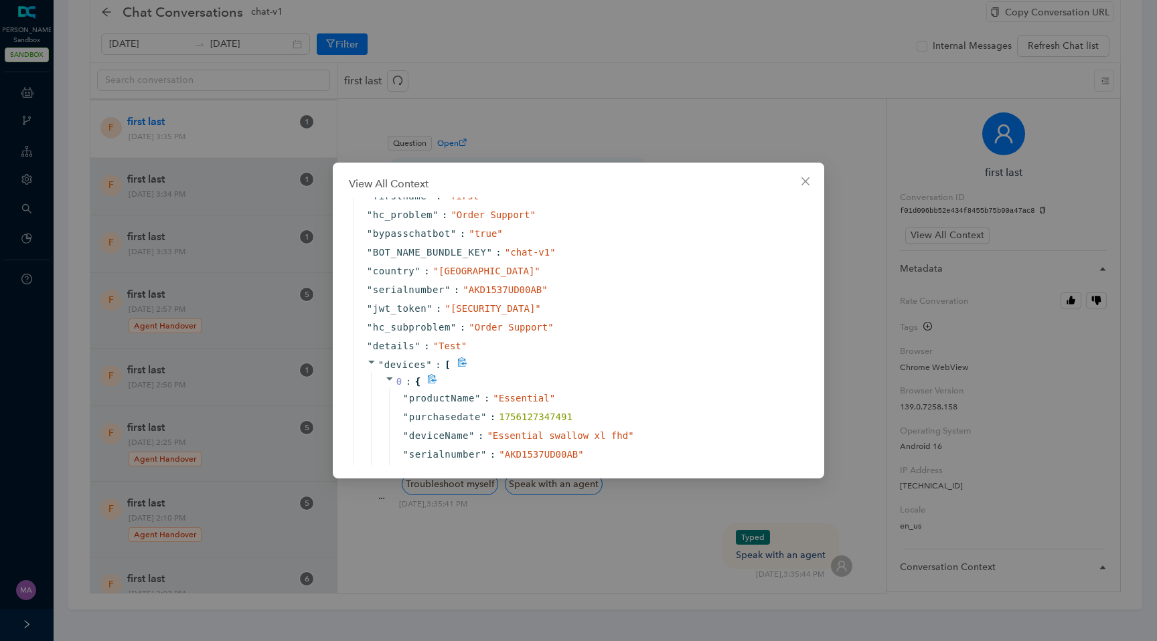
scroll to position [342, 0]
click at [793, 176] on div "View All Context" at bounding box center [578, 184] width 459 height 16
click at [804, 181] on icon "close" at bounding box center [805, 181] width 11 height 11
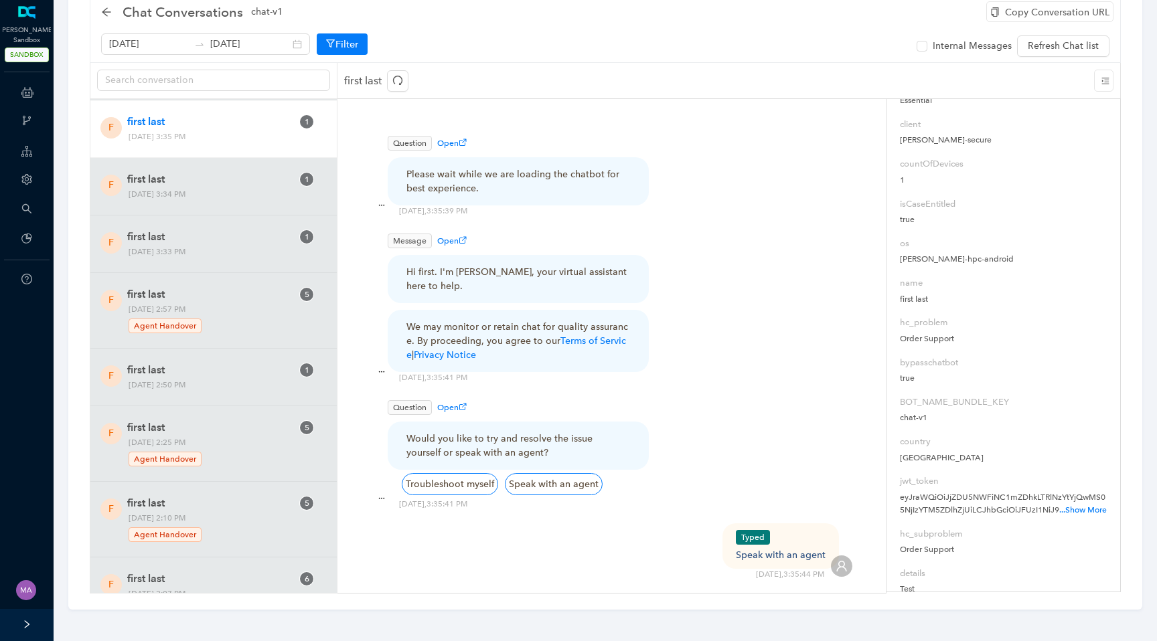
scroll to position [0, 0]
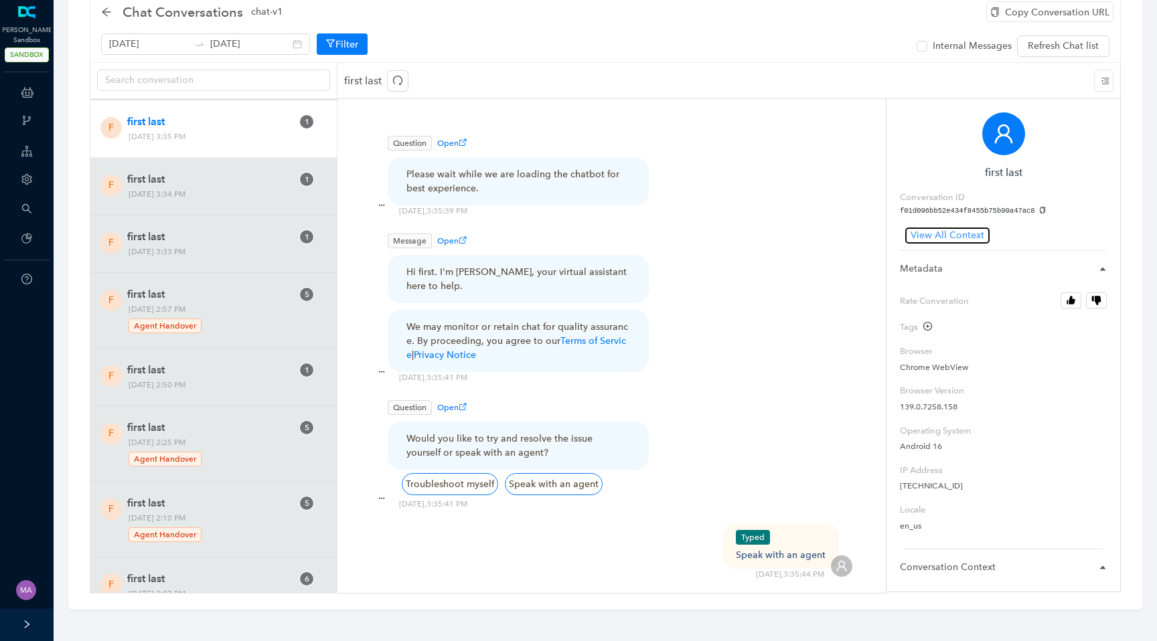
click at [935, 236] on span "View All Context" at bounding box center [948, 235] width 74 height 15
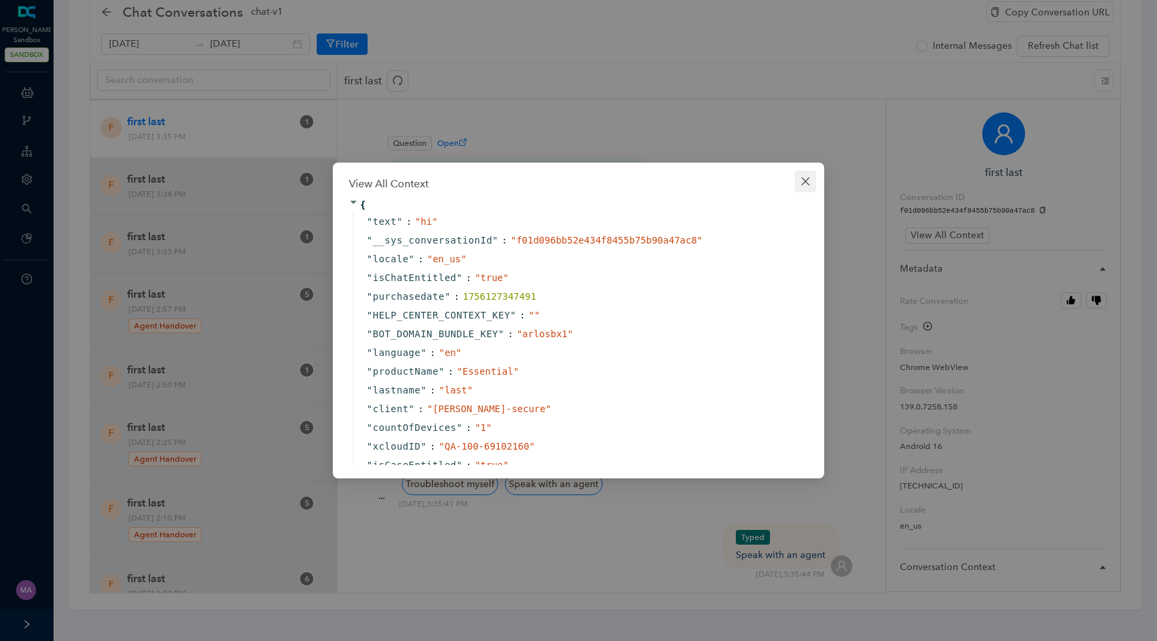
click at [802, 187] on button "Close" at bounding box center [805, 181] width 21 height 21
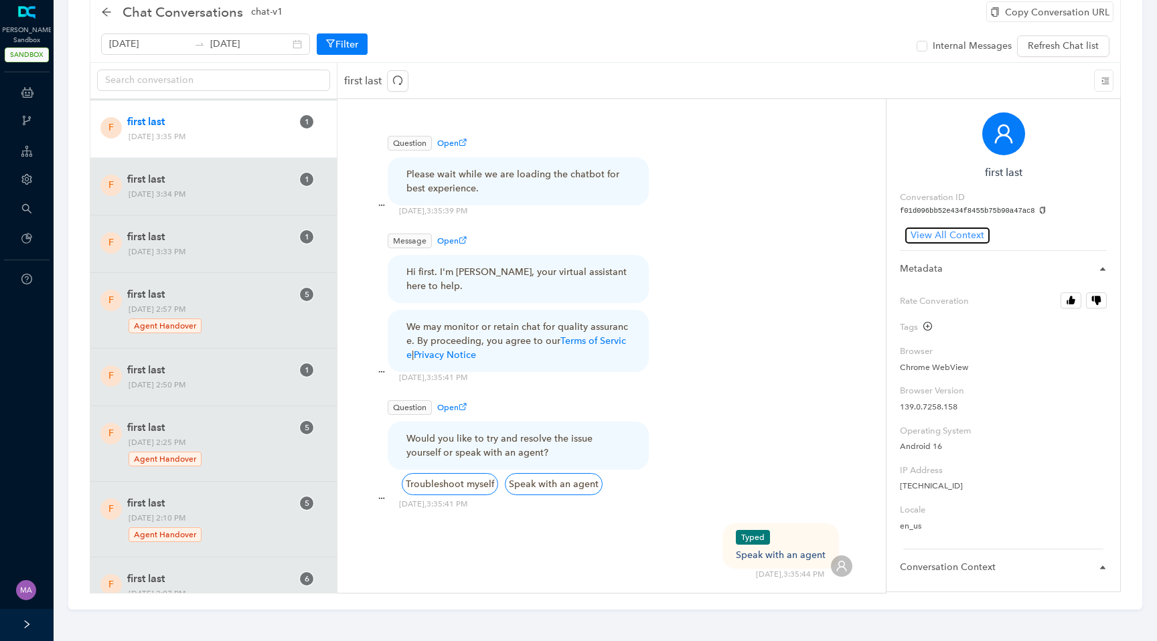
click at [934, 234] on span "View All Context" at bounding box center [948, 235] width 74 height 15
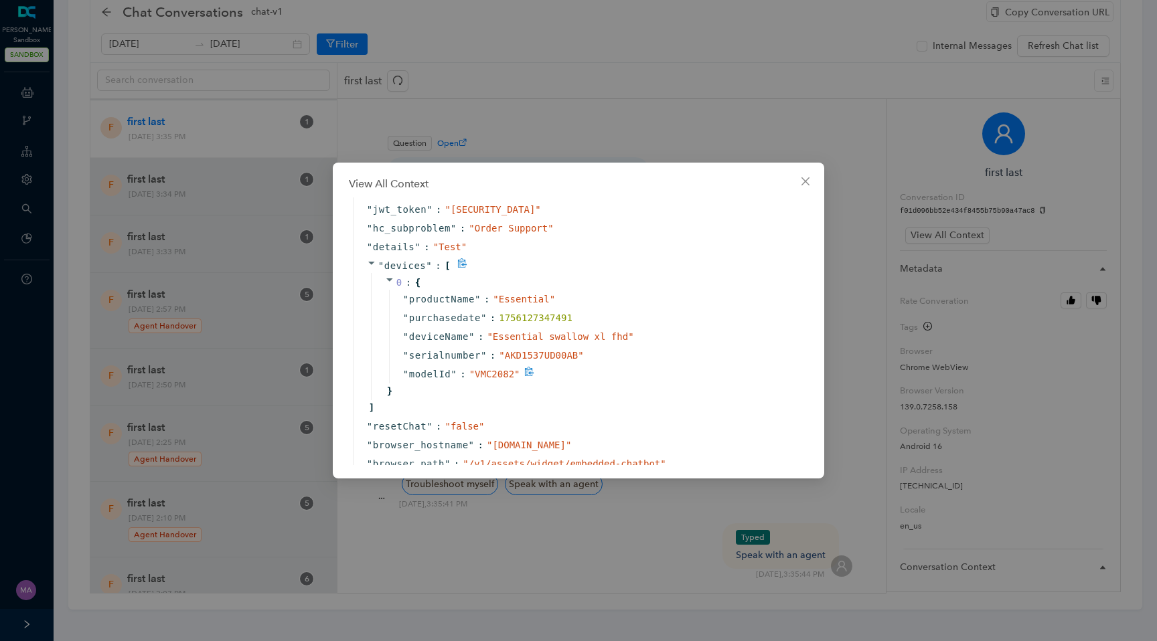
scroll to position [445, 0]
click at [812, 179] on span "Close" at bounding box center [805, 181] width 21 height 11
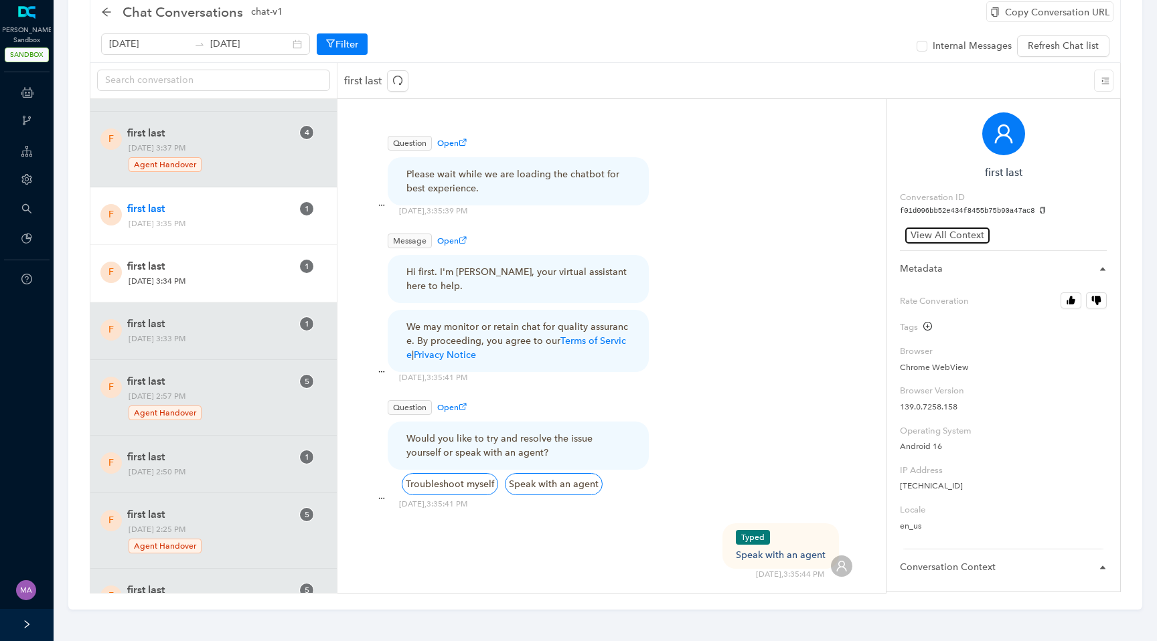
scroll to position [731, 0]
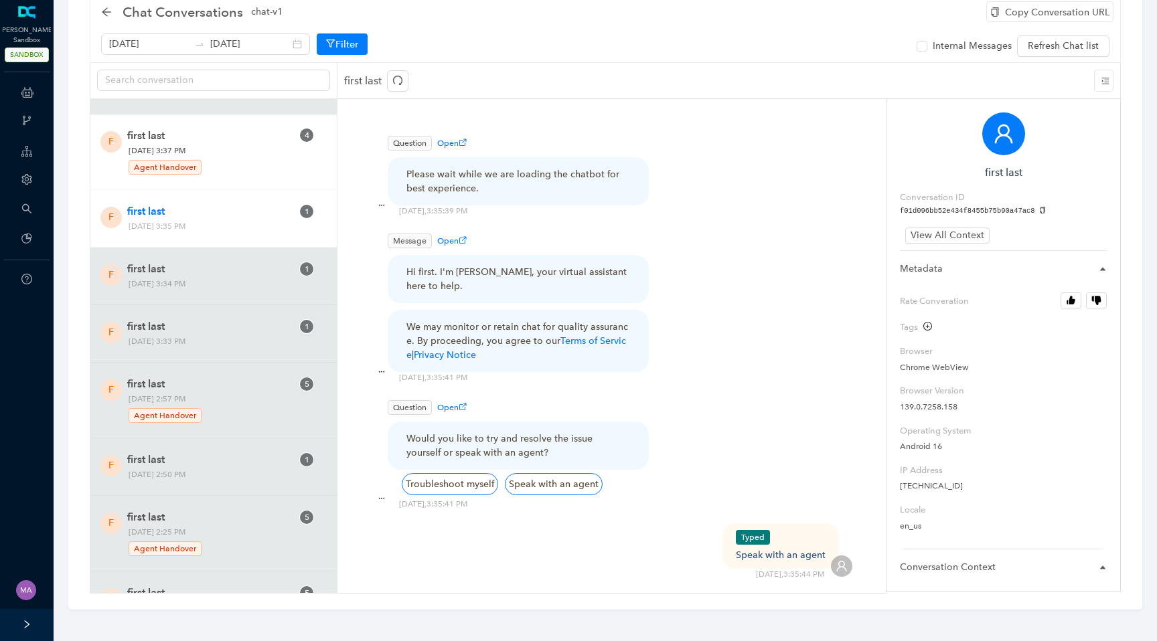
click at [228, 164] on div "Agent Handover" at bounding box center [211, 166] width 164 height 18
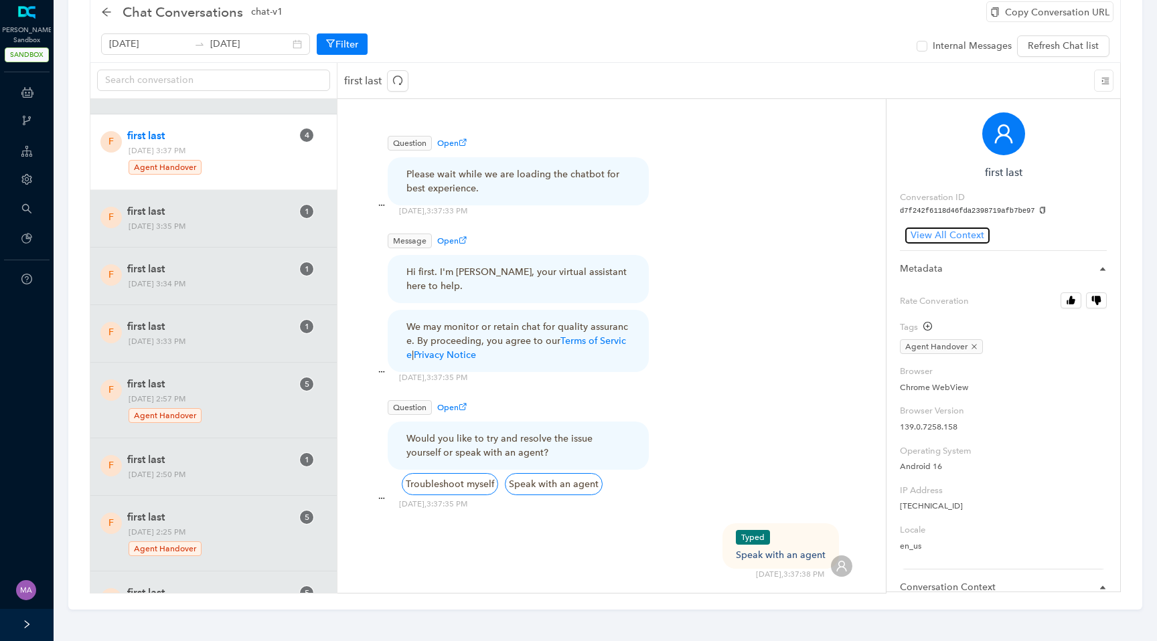
click at [945, 233] on span "View All Context" at bounding box center [948, 235] width 74 height 15
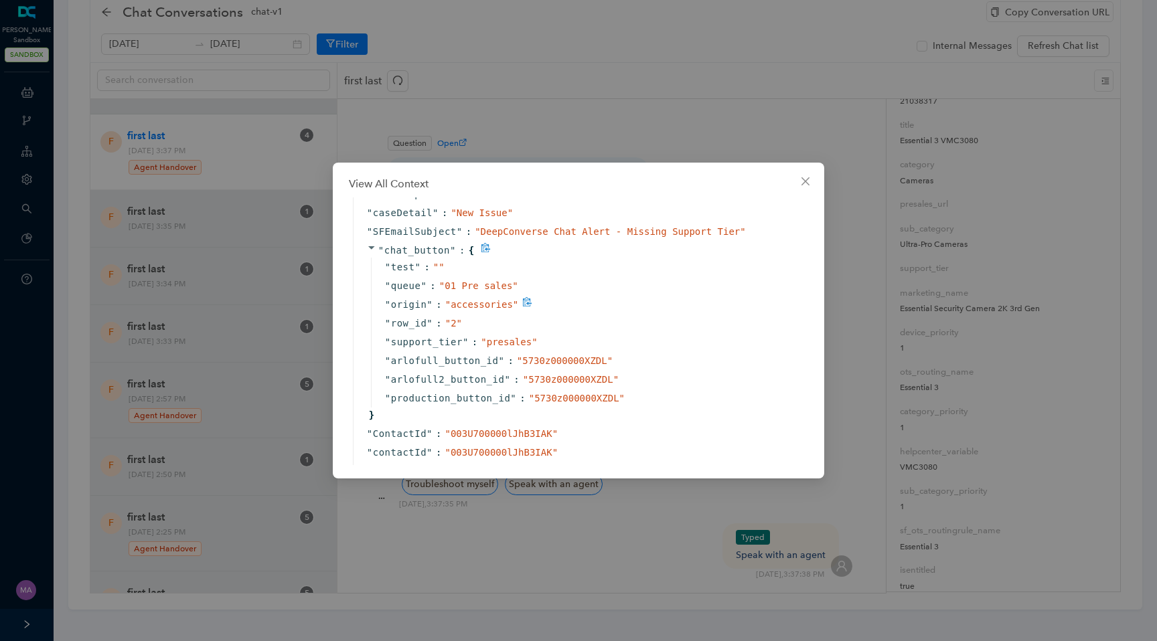
scroll to position [3913, 0]
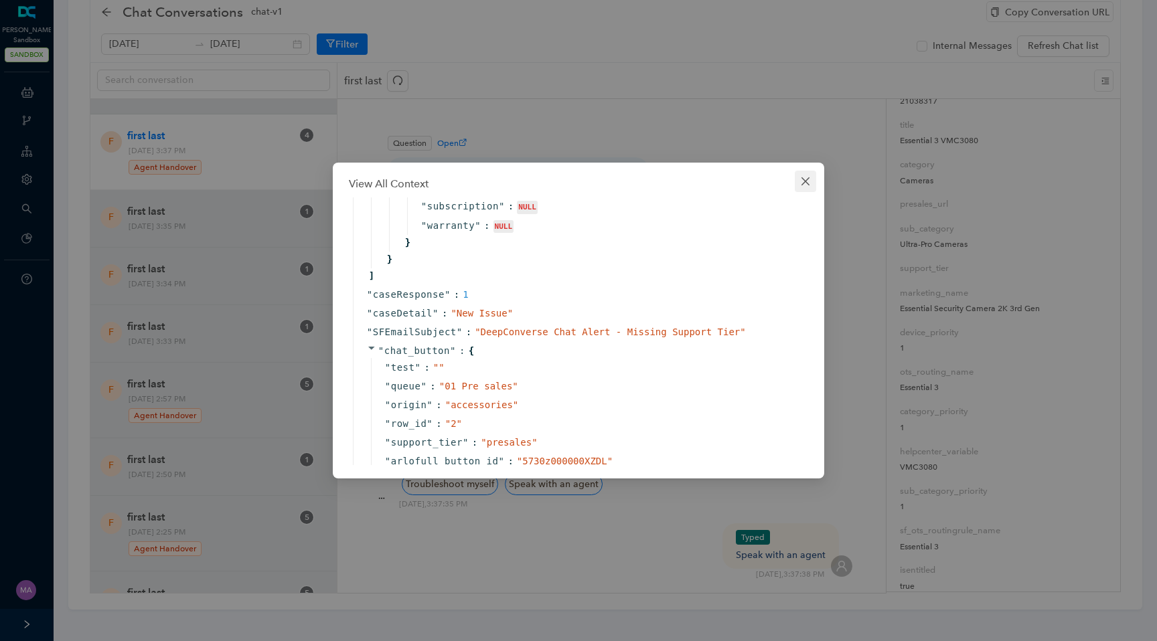
click at [803, 183] on icon "close" at bounding box center [806, 181] width 8 height 8
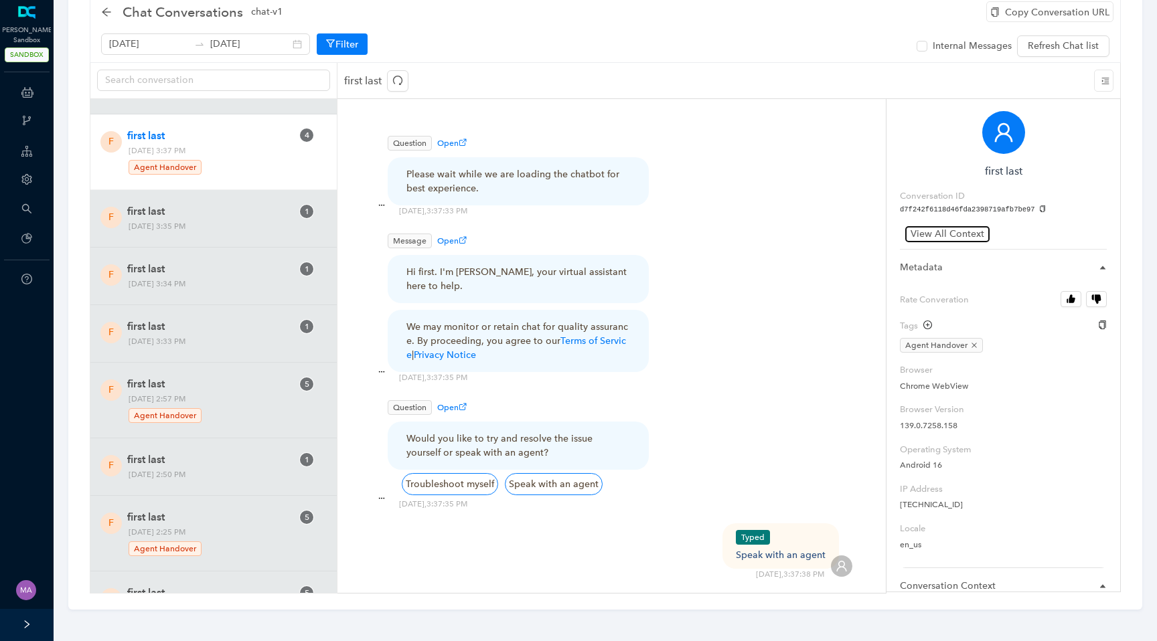
scroll to position [0, 0]
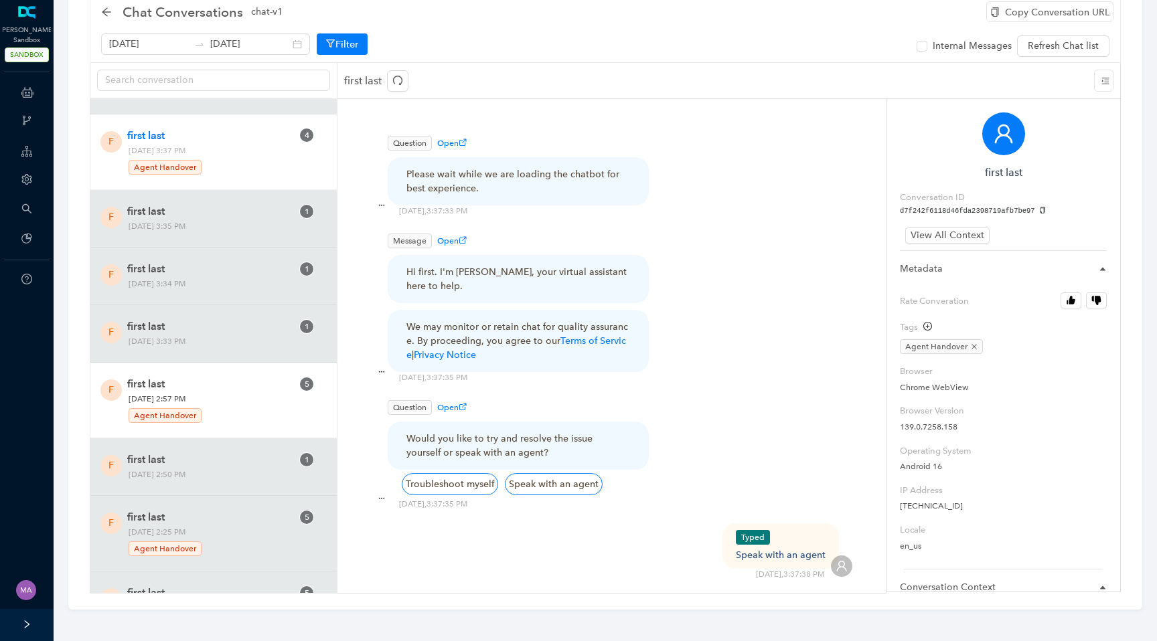
click at [249, 388] on span "first last" at bounding box center [209, 384] width 165 height 16
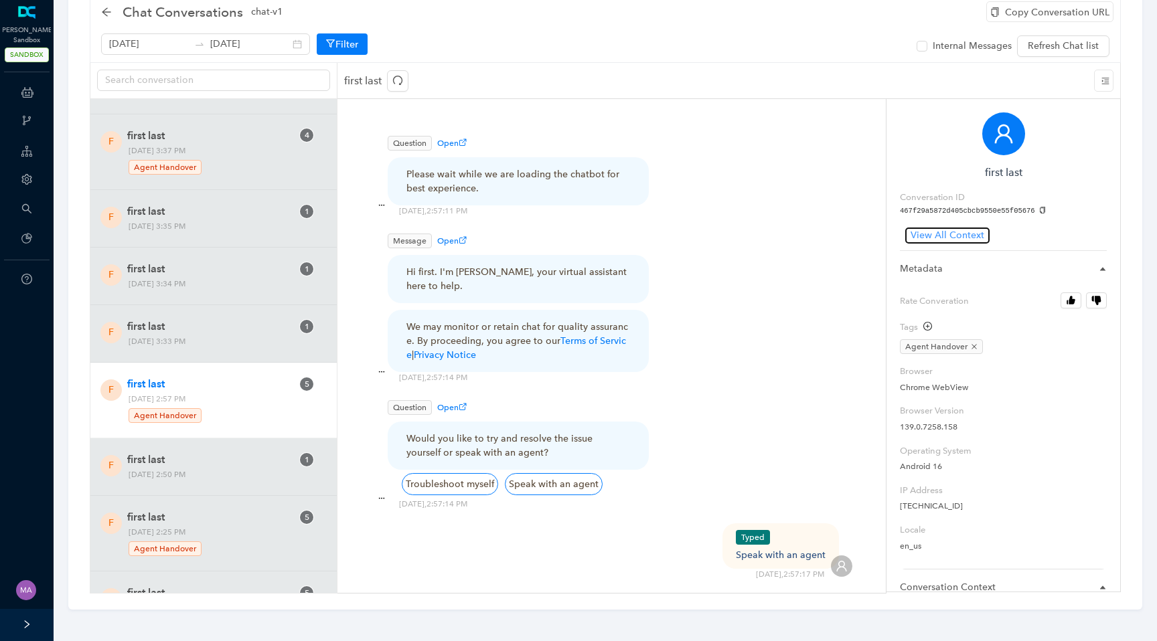
click at [951, 232] on span "View All Context" at bounding box center [948, 235] width 74 height 15
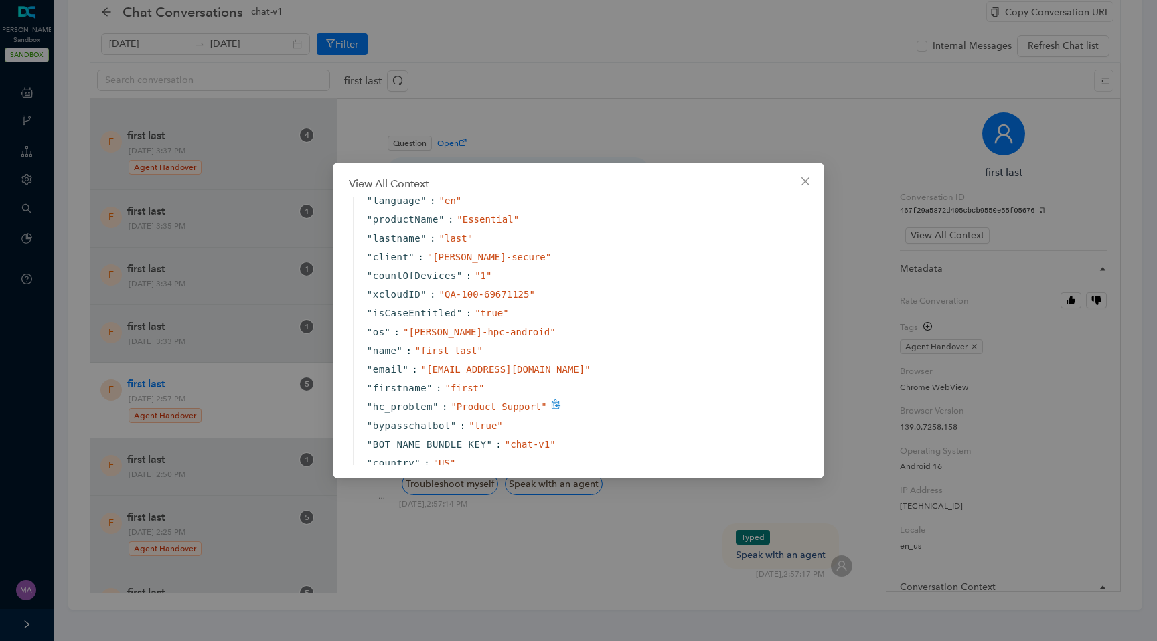
scroll to position [151, 0]
drag, startPoint x: 369, startPoint y: 335, endPoint x: 514, endPoint y: 329, distance: 144.8
click at [514, 329] on div "" os " : " [PERSON_NAME]-hpc-android "" at bounding box center [582, 333] width 459 height 19
click at [587, 322] on div "" isCaseEntitled " : " true "" at bounding box center [582, 314] width 459 height 19
click at [810, 180] on icon "close" at bounding box center [805, 181] width 11 height 11
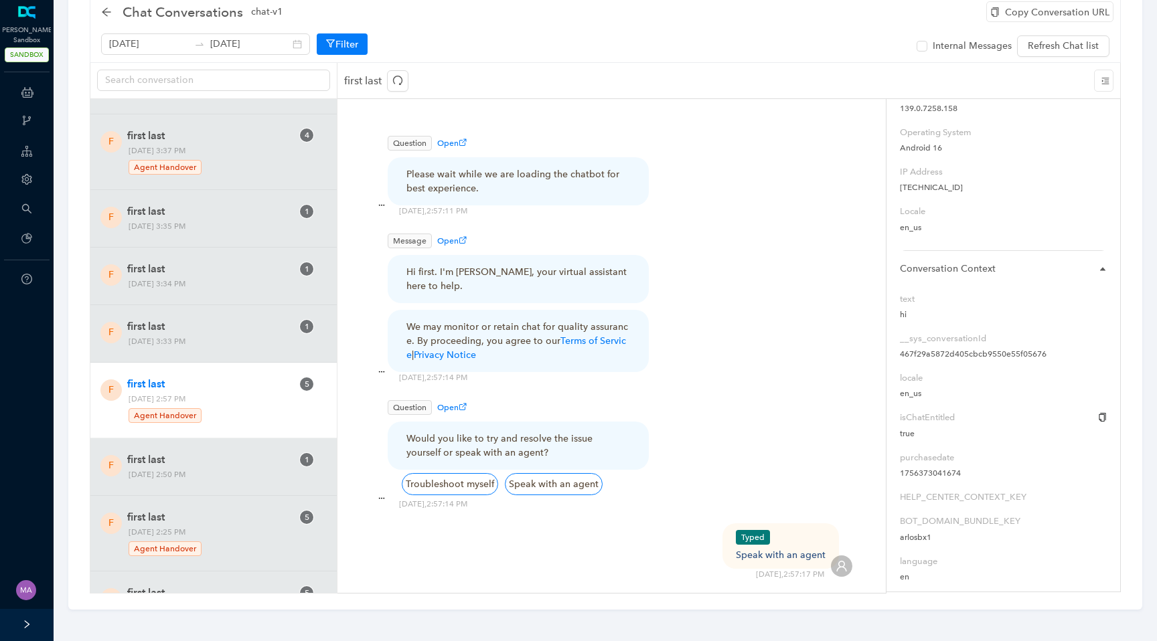
scroll to position [636, 0]
drag, startPoint x: 968, startPoint y: 452, endPoint x: 892, endPoint y: 455, distance: 75.7
click at [892, 455] on div "first last Conversation ID 467f29a5872d405cbcb9550e55f05676 View All Context Me…" at bounding box center [1004, 345] width 234 height 494
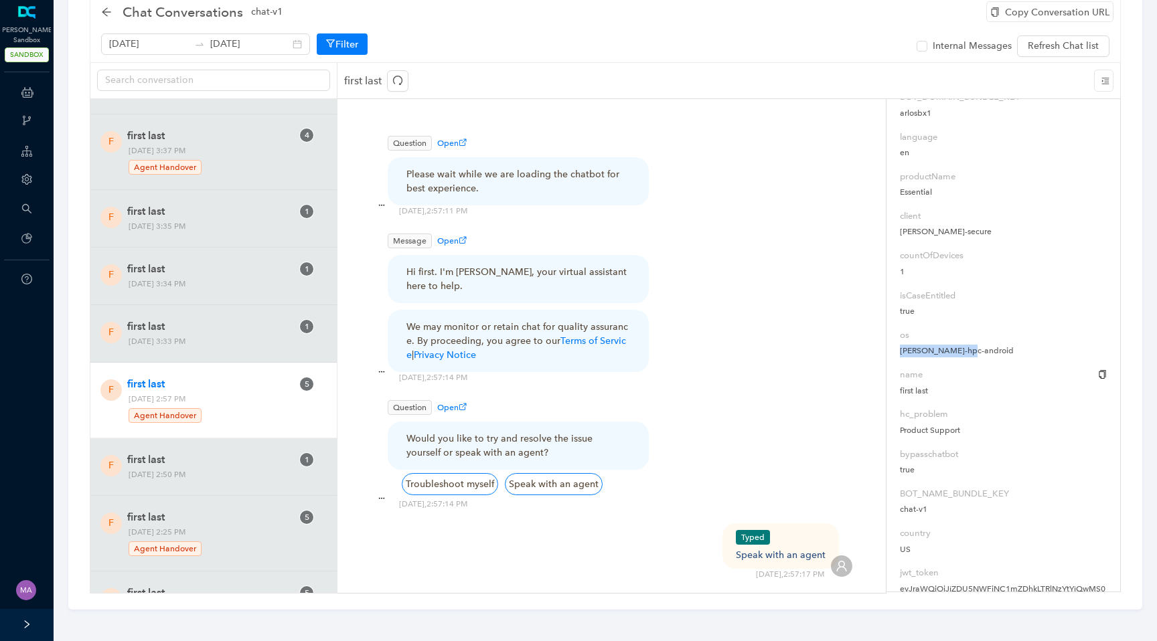
scroll to position [747, 0]
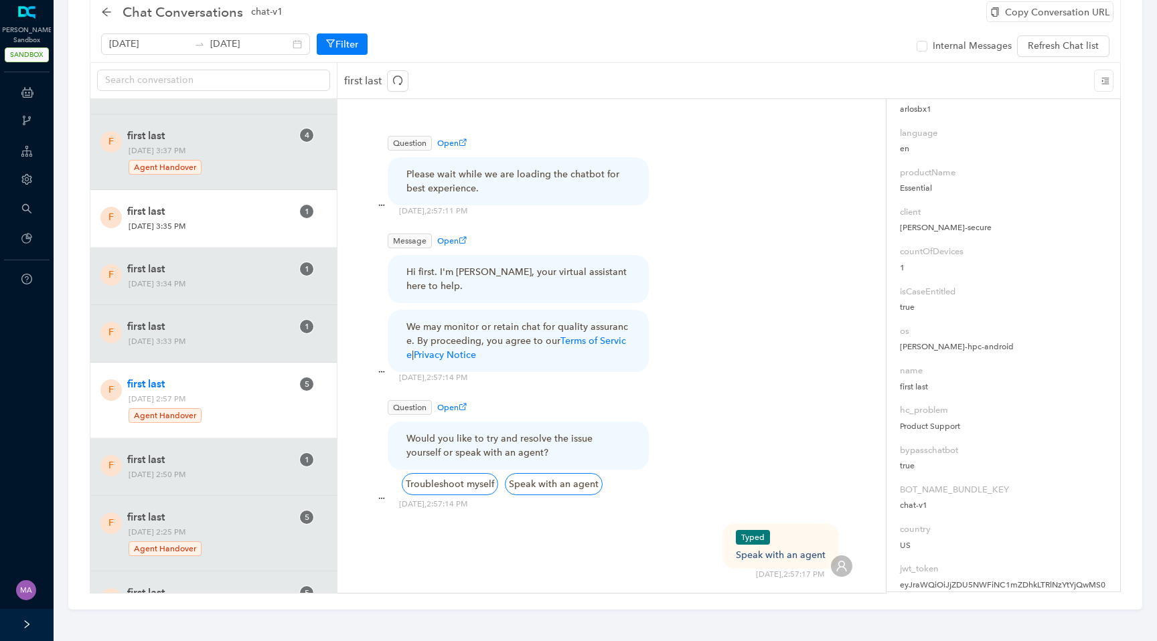
click at [188, 207] on span "first last" at bounding box center [209, 212] width 165 height 16
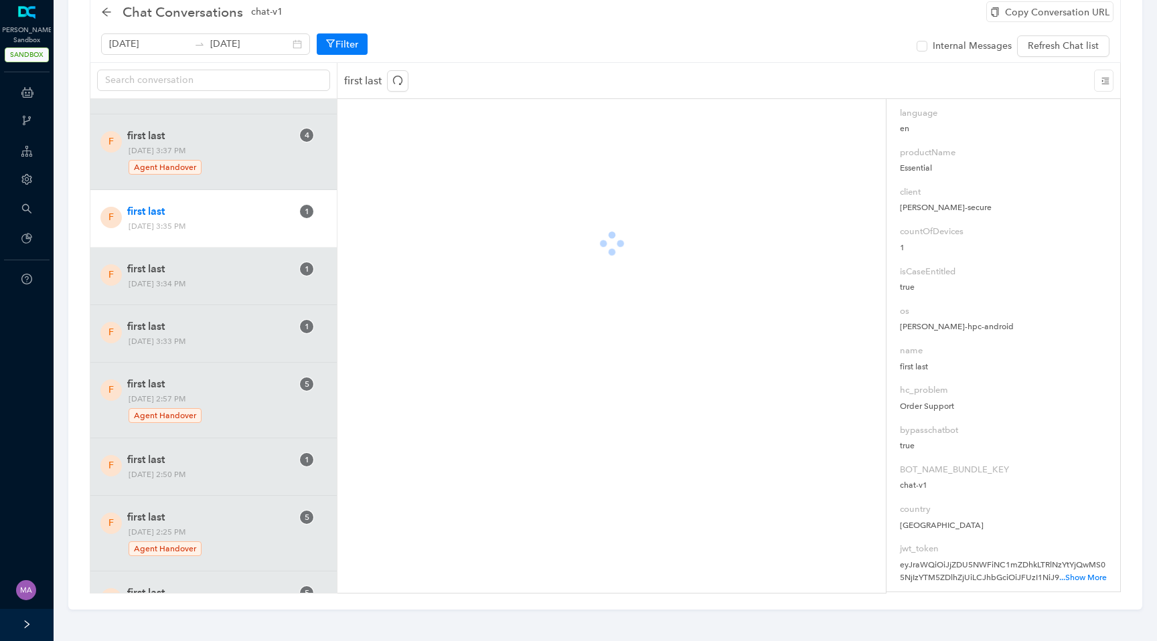
scroll to position [727, 0]
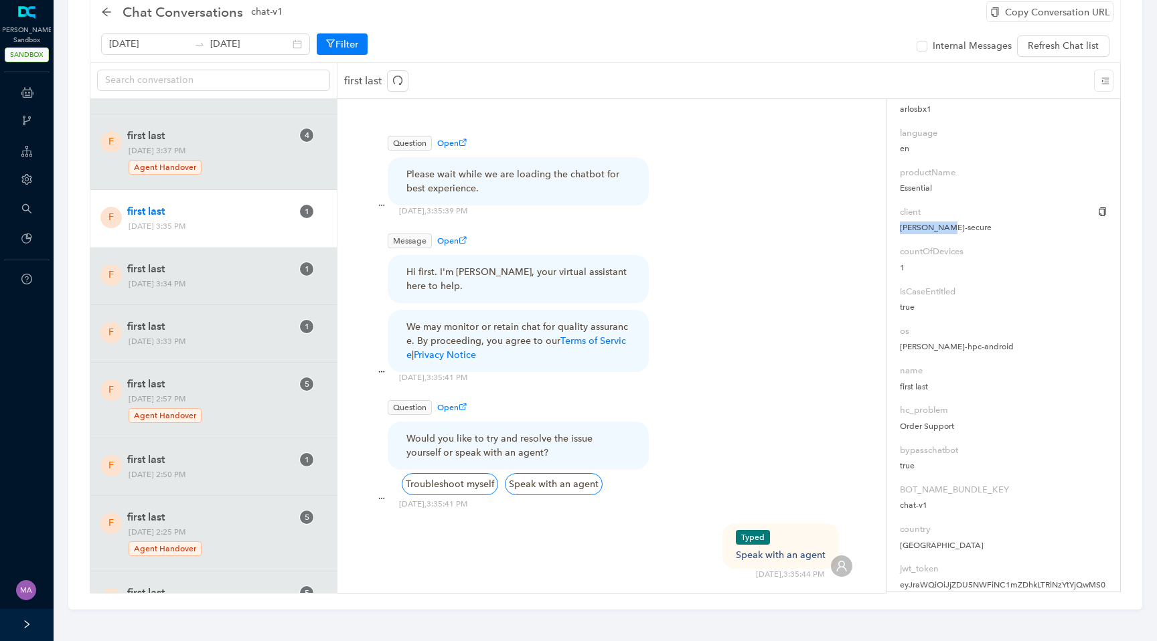
drag, startPoint x: 944, startPoint y: 227, endPoint x: 896, endPoint y: 227, distance: 48.2
click at [896, 227] on div "first last Conversation ID f01d096bb52e434f8455b75b90a47ac8 View All Context Me…" at bounding box center [1004, 345] width 234 height 494
click at [971, 212] on label "client" at bounding box center [1003, 212] width 207 height 13
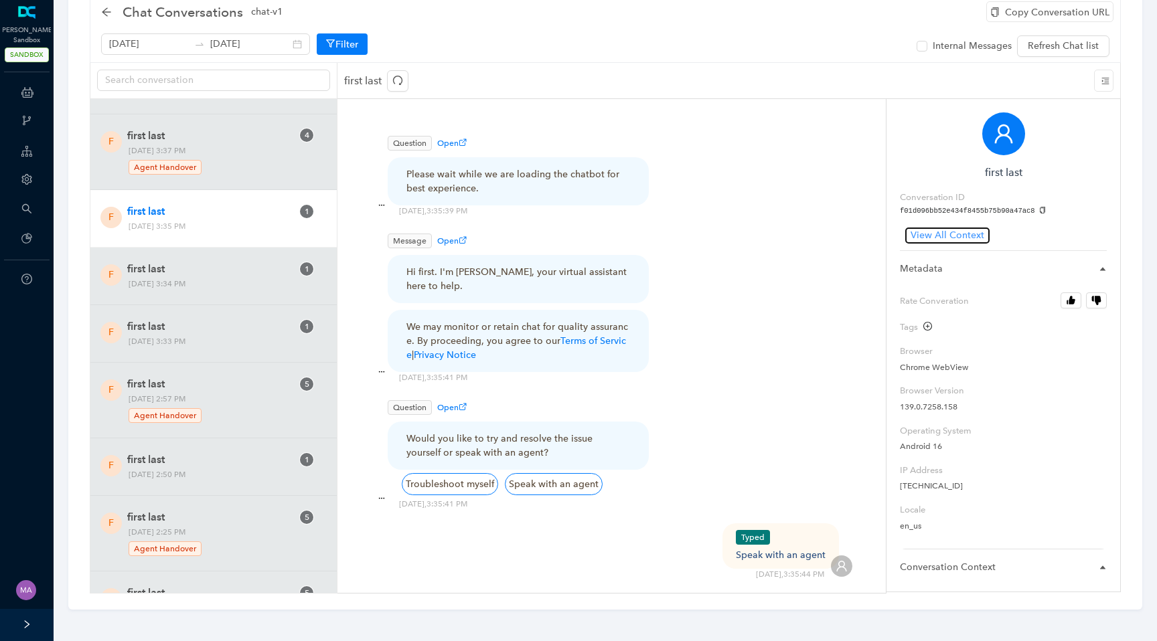
click at [954, 231] on span "View All Context" at bounding box center [948, 235] width 74 height 15
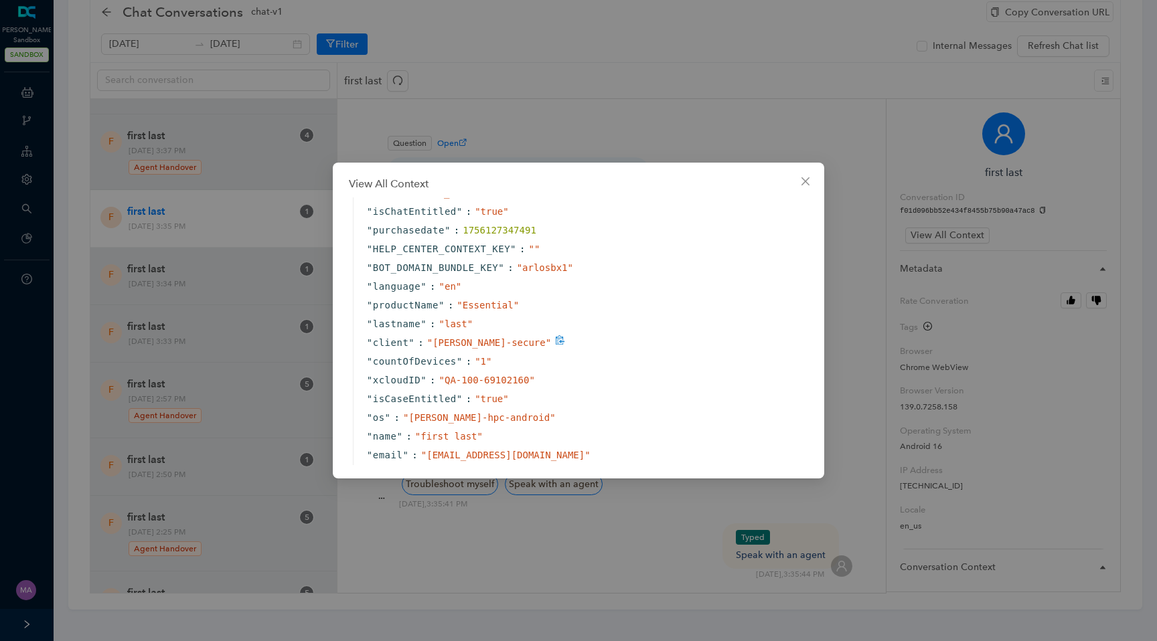
scroll to position [61, 0]
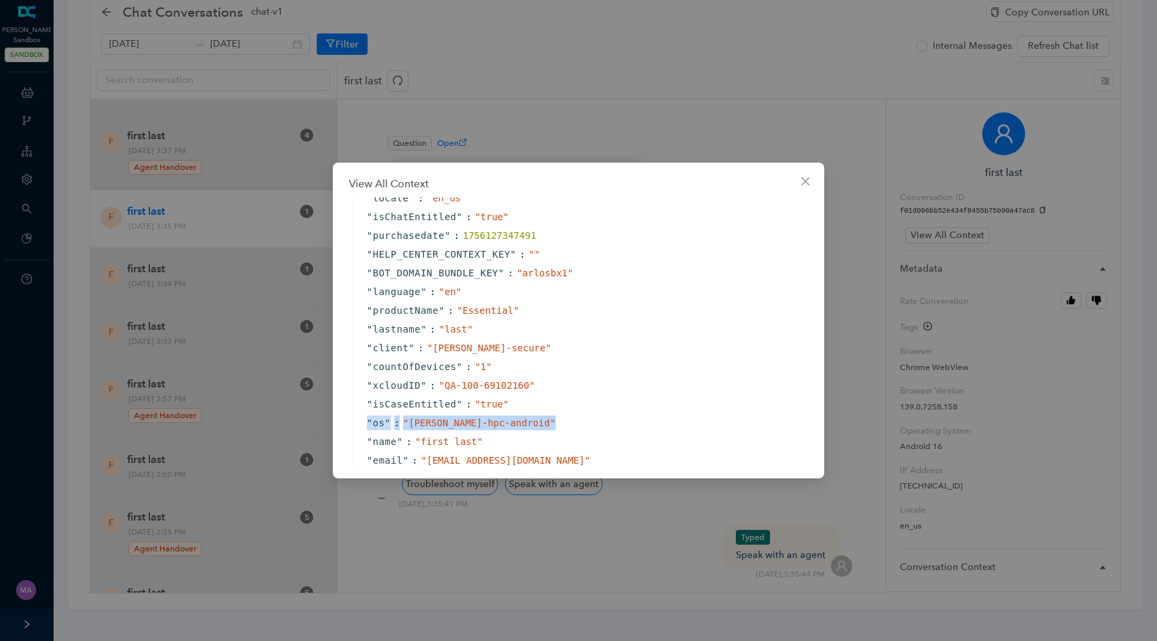
drag, startPoint x: 505, startPoint y: 421, endPoint x: 351, endPoint y: 412, distance: 154.3
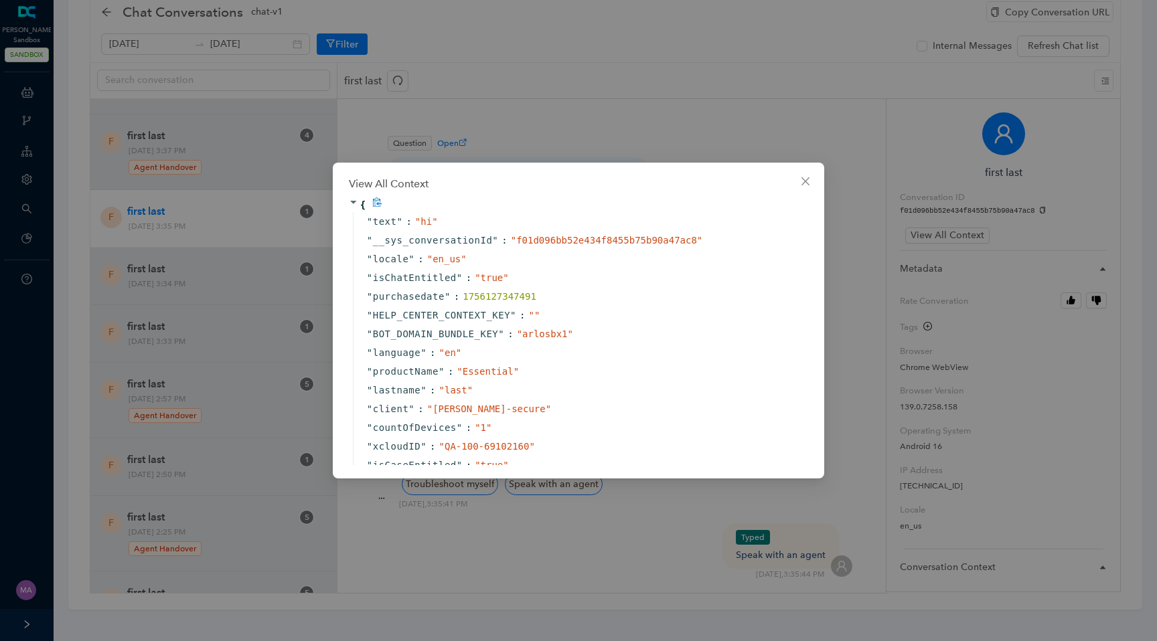
click at [376, 204] on icon at bounding box center [377, 203] width 10 height 10
click at [802, 182] on icon "close" at bounding box center [805, 181] width 11 height 11
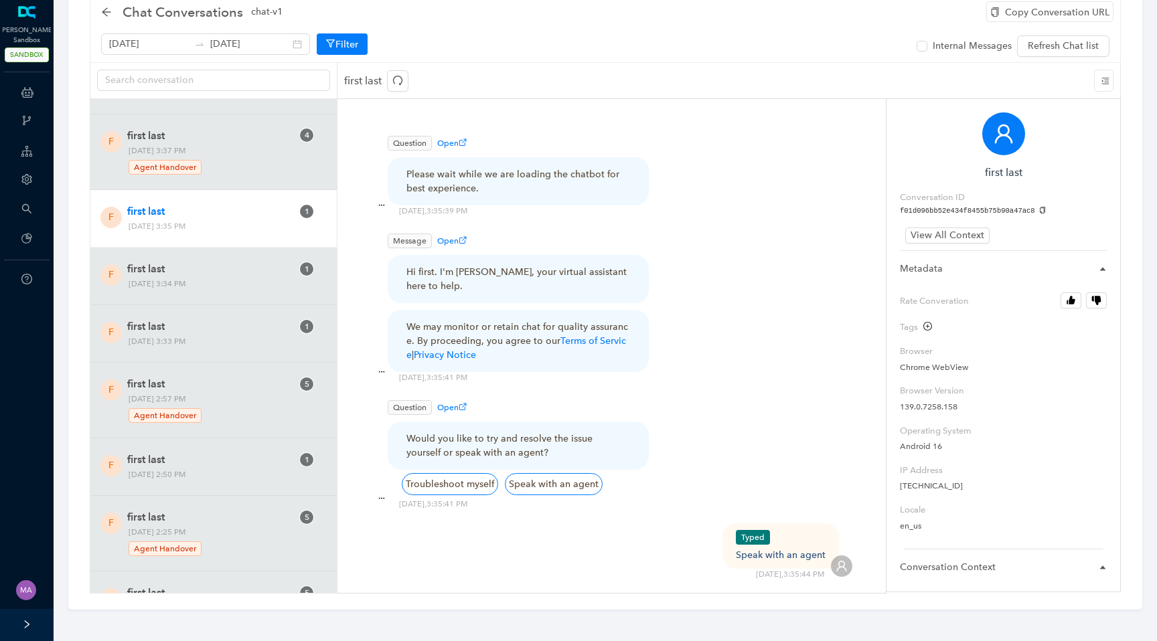
click at [255, 222] on span "[DATE] 3:35 PM" at bounding box center [210, 227] width 173 height 14
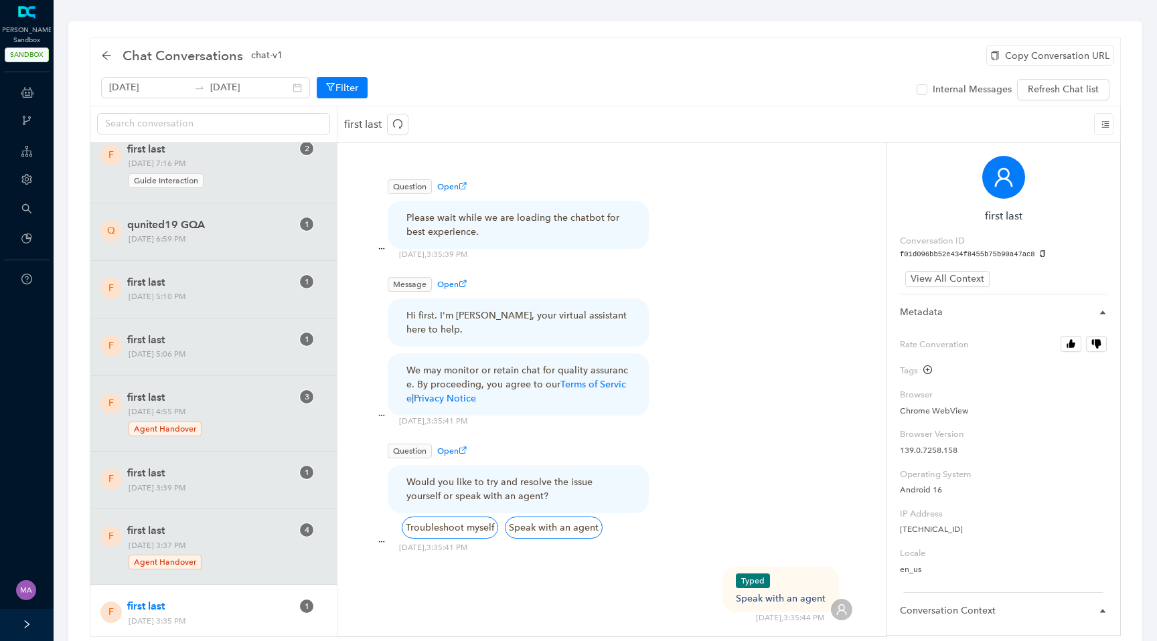
scroll to position [394, 0]
